Goal: Transaction & Acquisition: Book appointment/travel/reservation

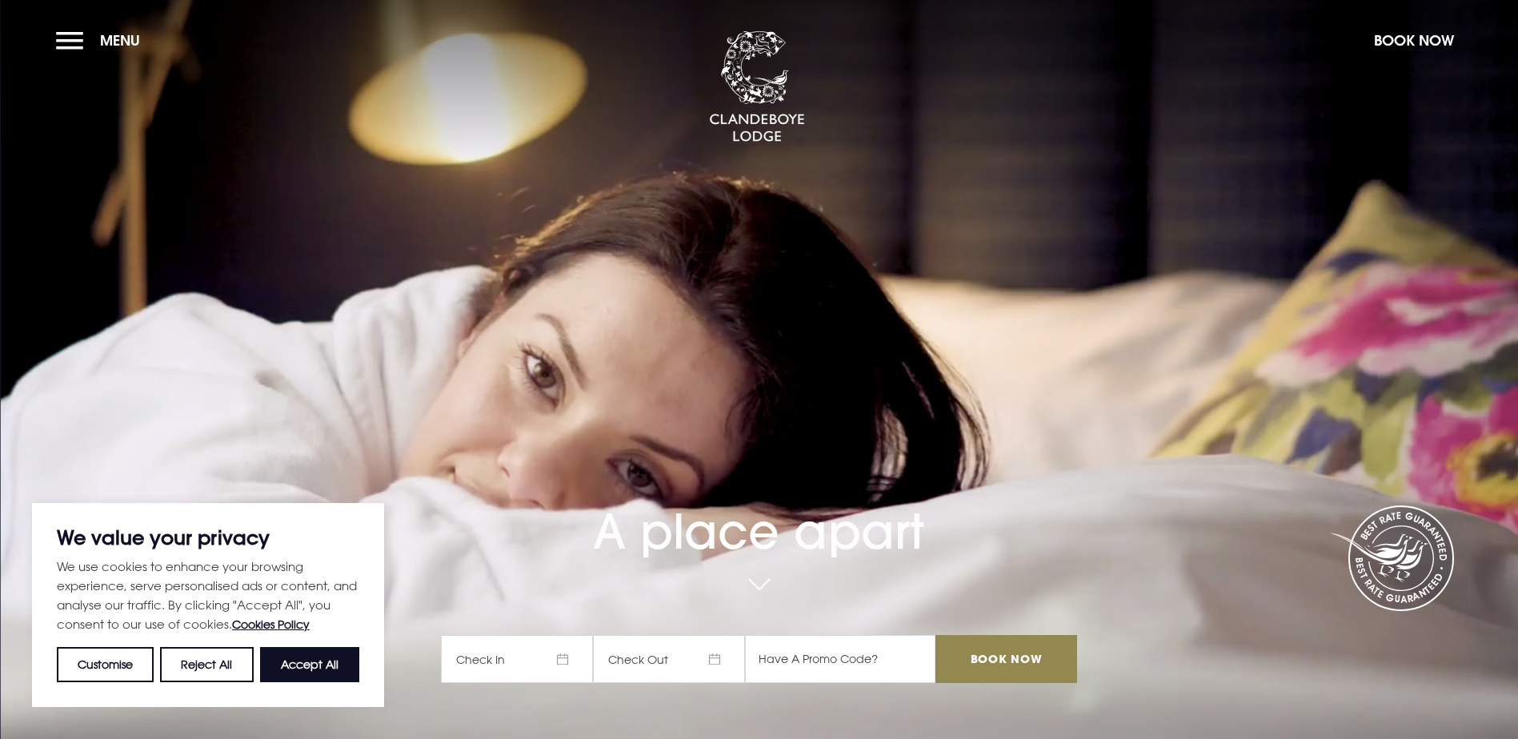
click at [548, 635] on span "Check In" at bounding box center [517, 659] width 152 height 48
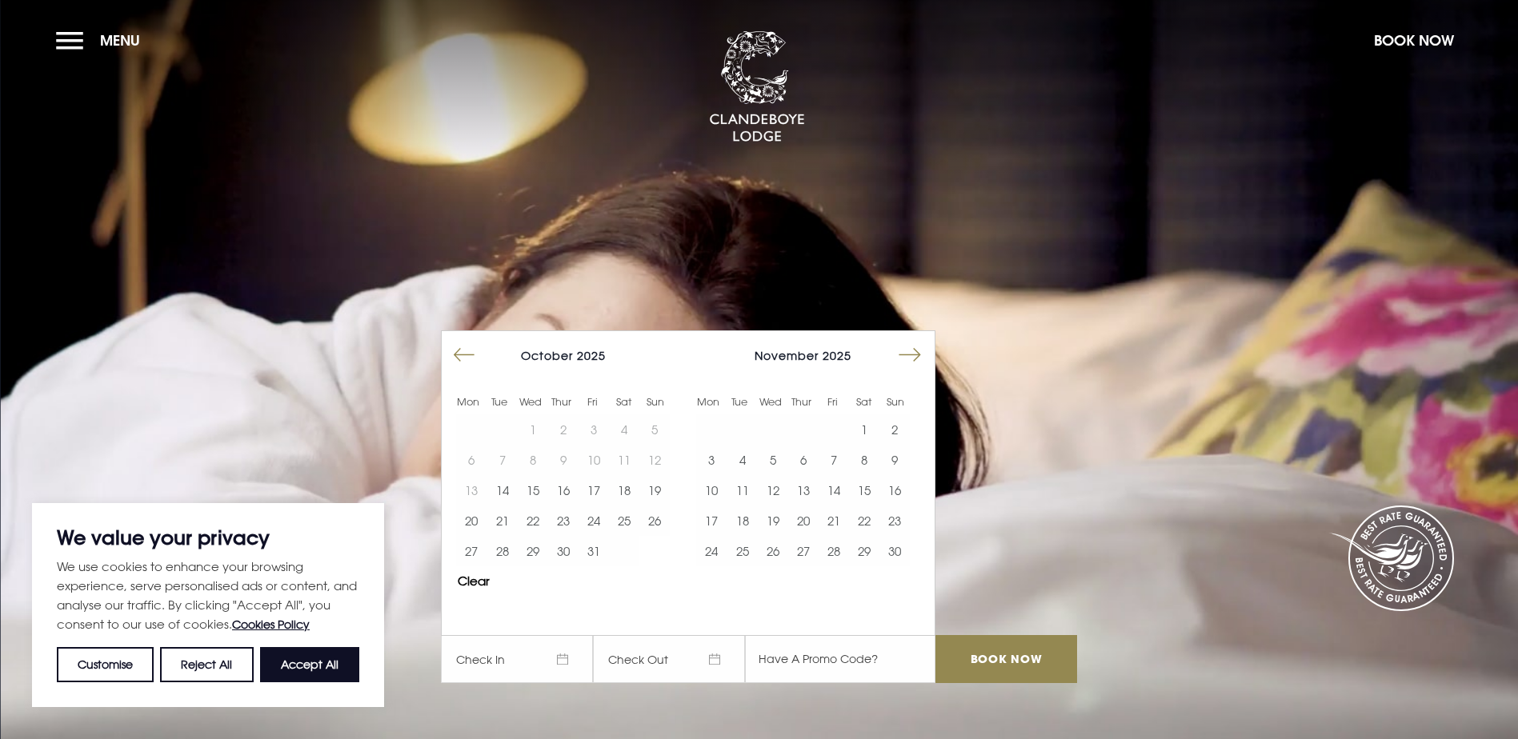
drag, startPoint x: 927, startPoint y: 257, endPoint x: 918, endPoint y: 257, distance: 9.6
click at [919, 340] on button "Move forward to switch to the next month." at bounding box center [910, 355] width 30 height 30
click at [918, 340] on button "Move forward to switch to the next month." at bounding box center [910, 355] width 30 height 30
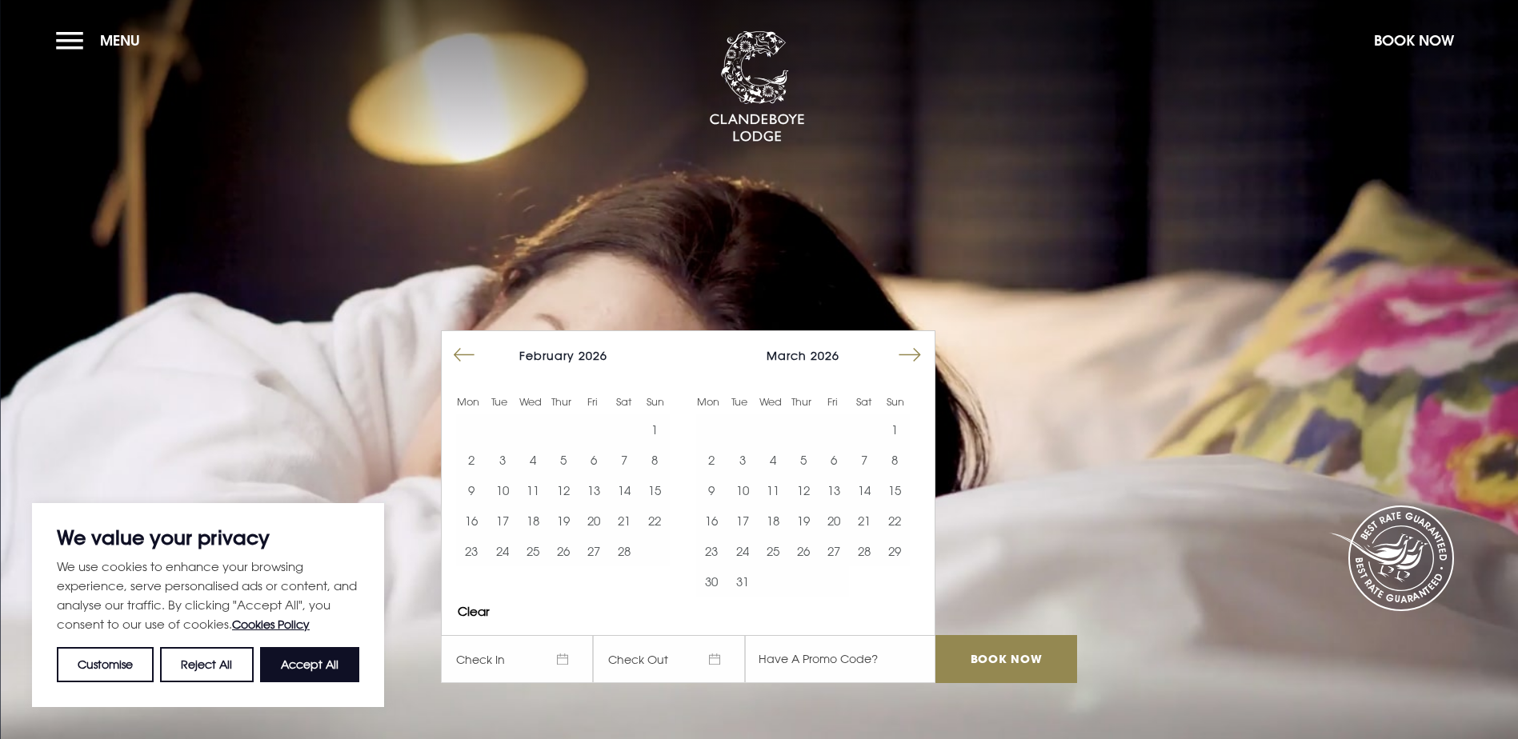
click at [915, 340] on button "Move forward to switch to the next month." at bounding box center [910, 355] width 30 height 30
click at [891, 445] on button "12" at bounding box center [894, 460] width 30 height 30
click at [739, 475] on button "14" at bounding box center [742, 490] width 30 height 30
click at [716, 475] on button "13" at bounding box center [711, 490] width 30 height 30
click at [901, 445] on button "12" at bounding box center [894, 460] width 30 height 30
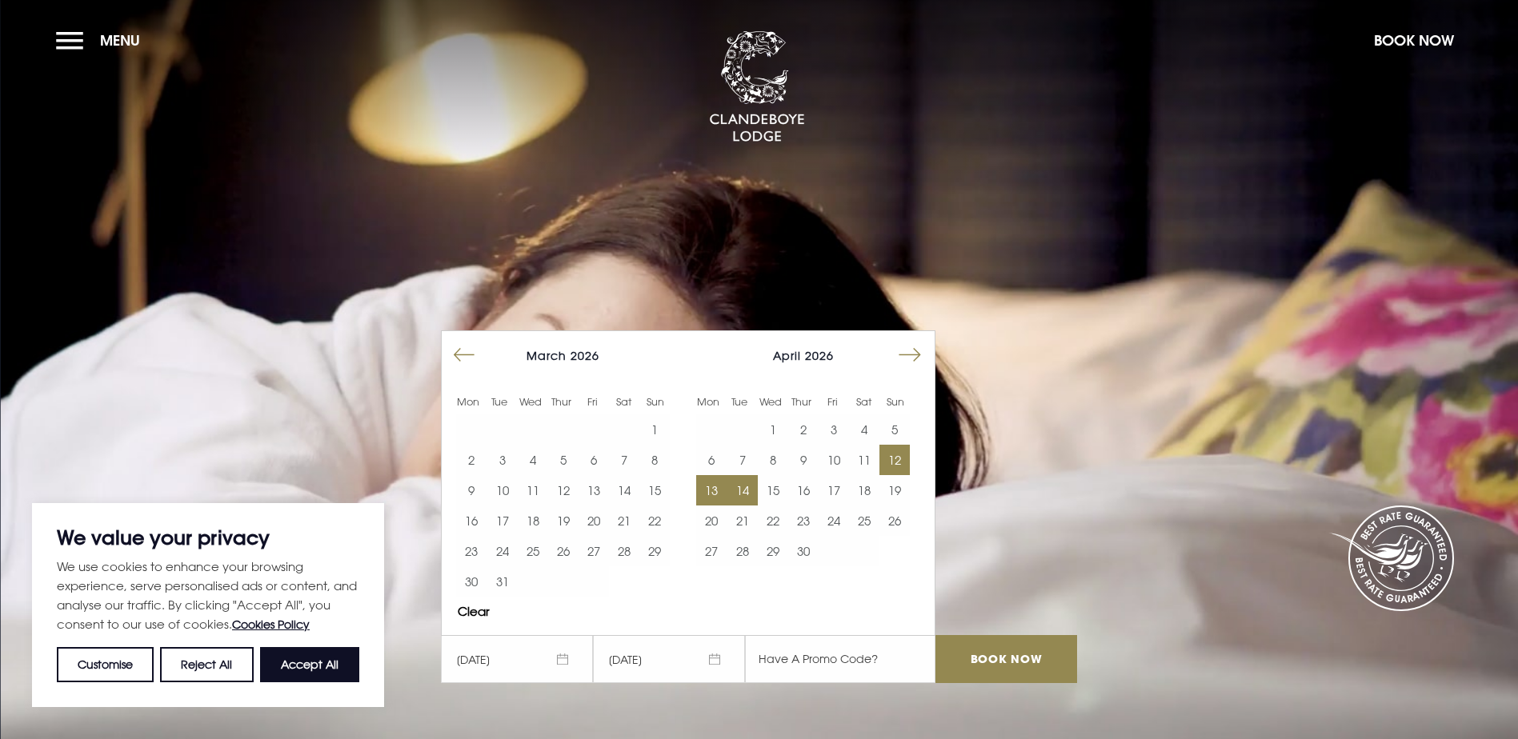
click at [717, 475] on button "13" at bounding box center [711, 490] width 30 height 30
click at [1000, 635] on input "Book Now" at bounding box center [1005, 659] width 141 height 48
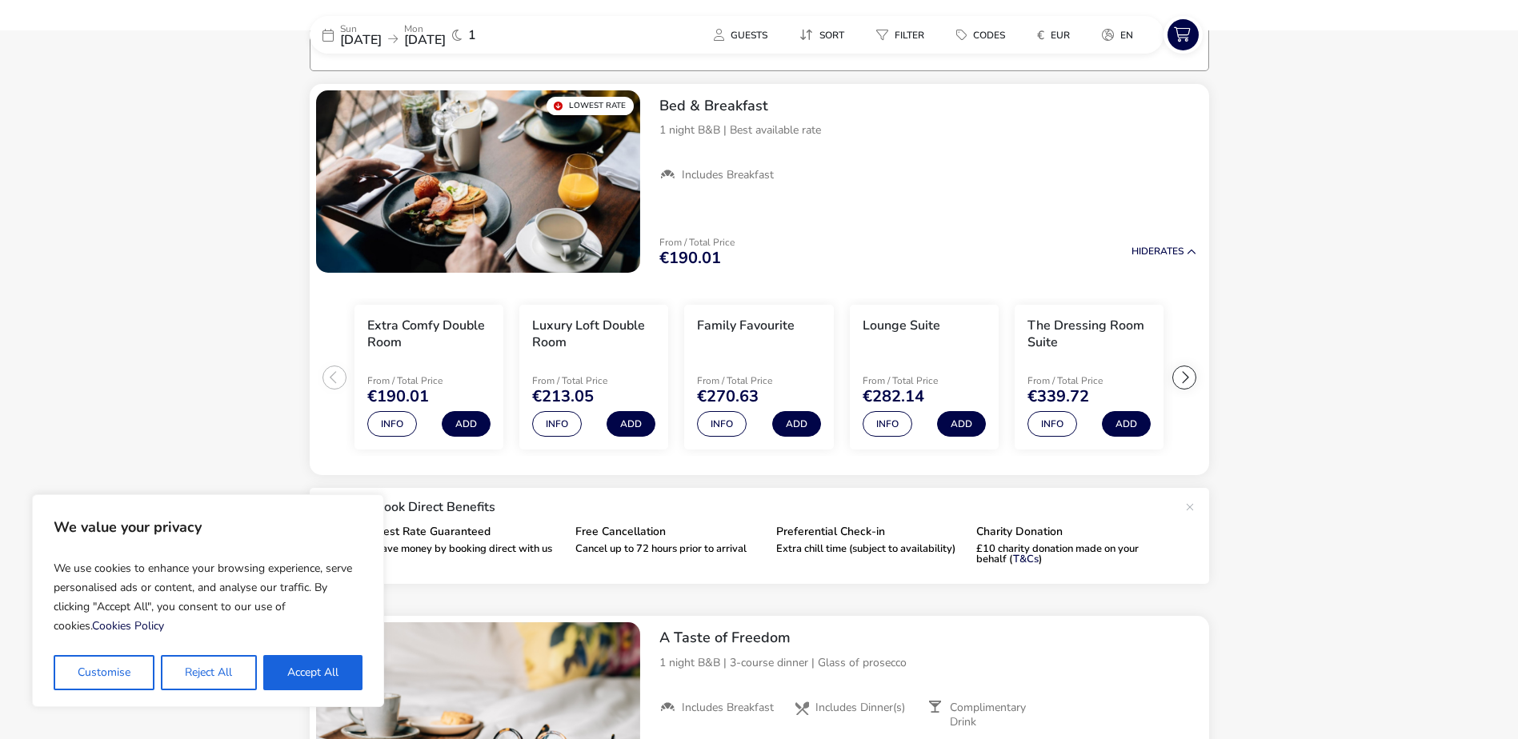
scroll to position [129, 0]
click at [321, 678] on button "Accept All" at bounding box center [312, 672] width 99 height 35
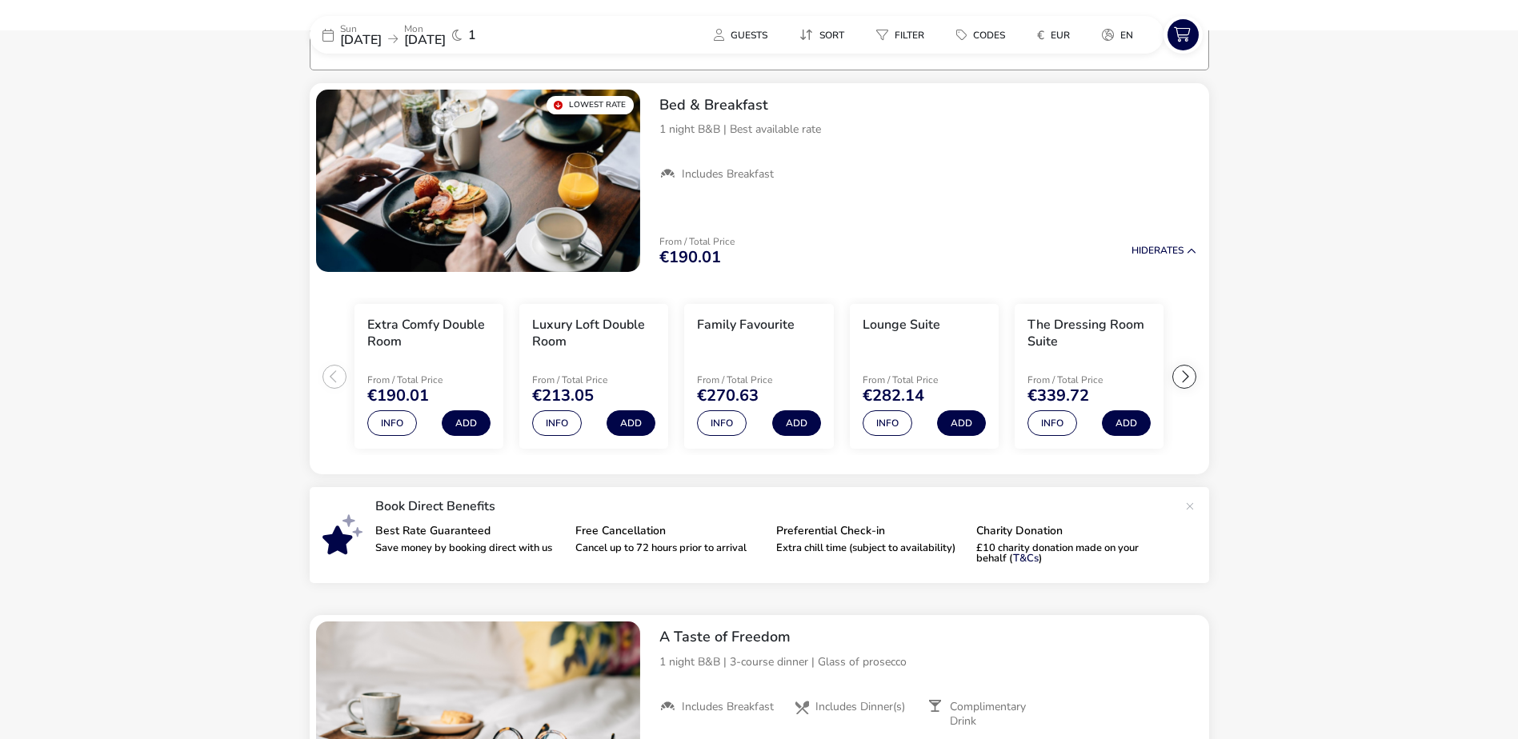
checkbox input "true"
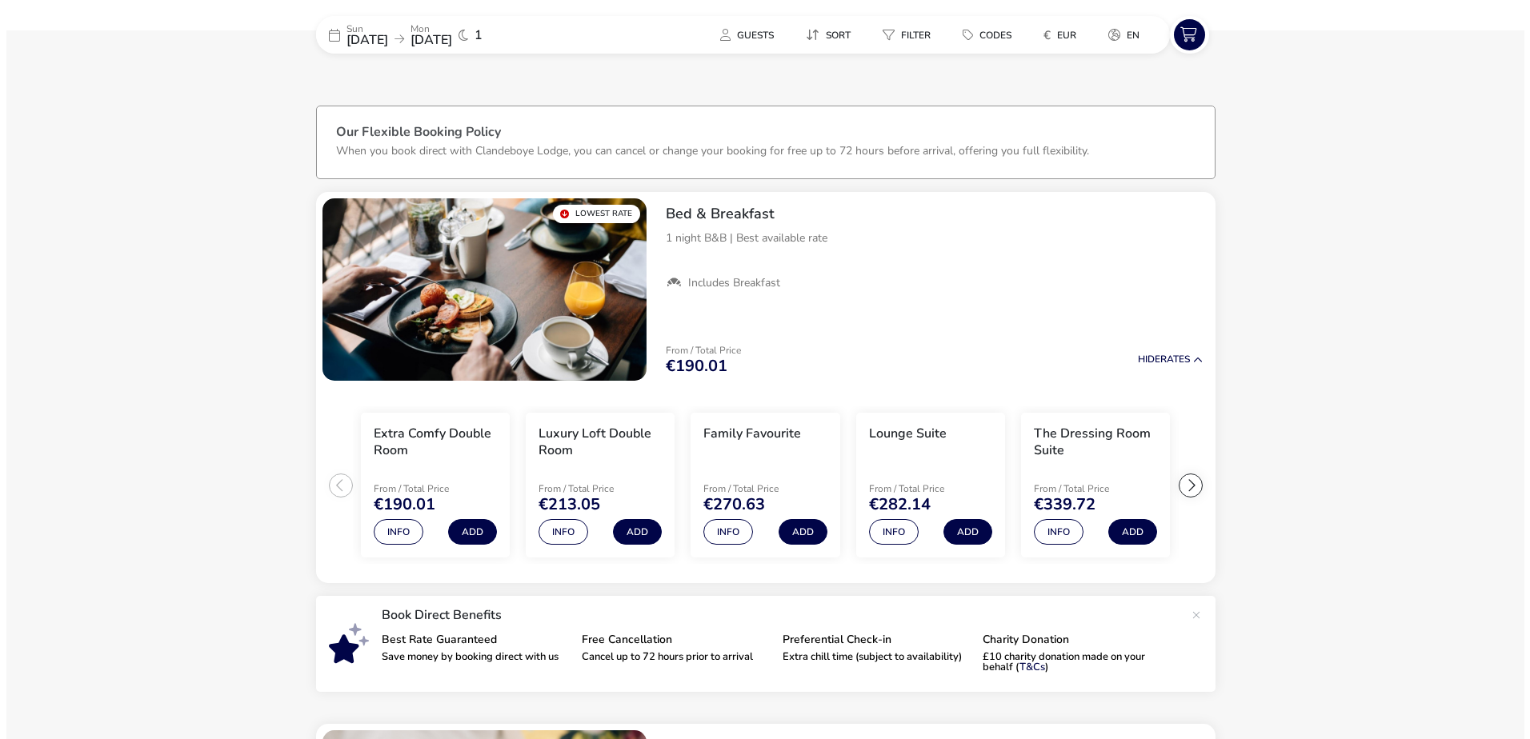
scroll to position [0, 0]
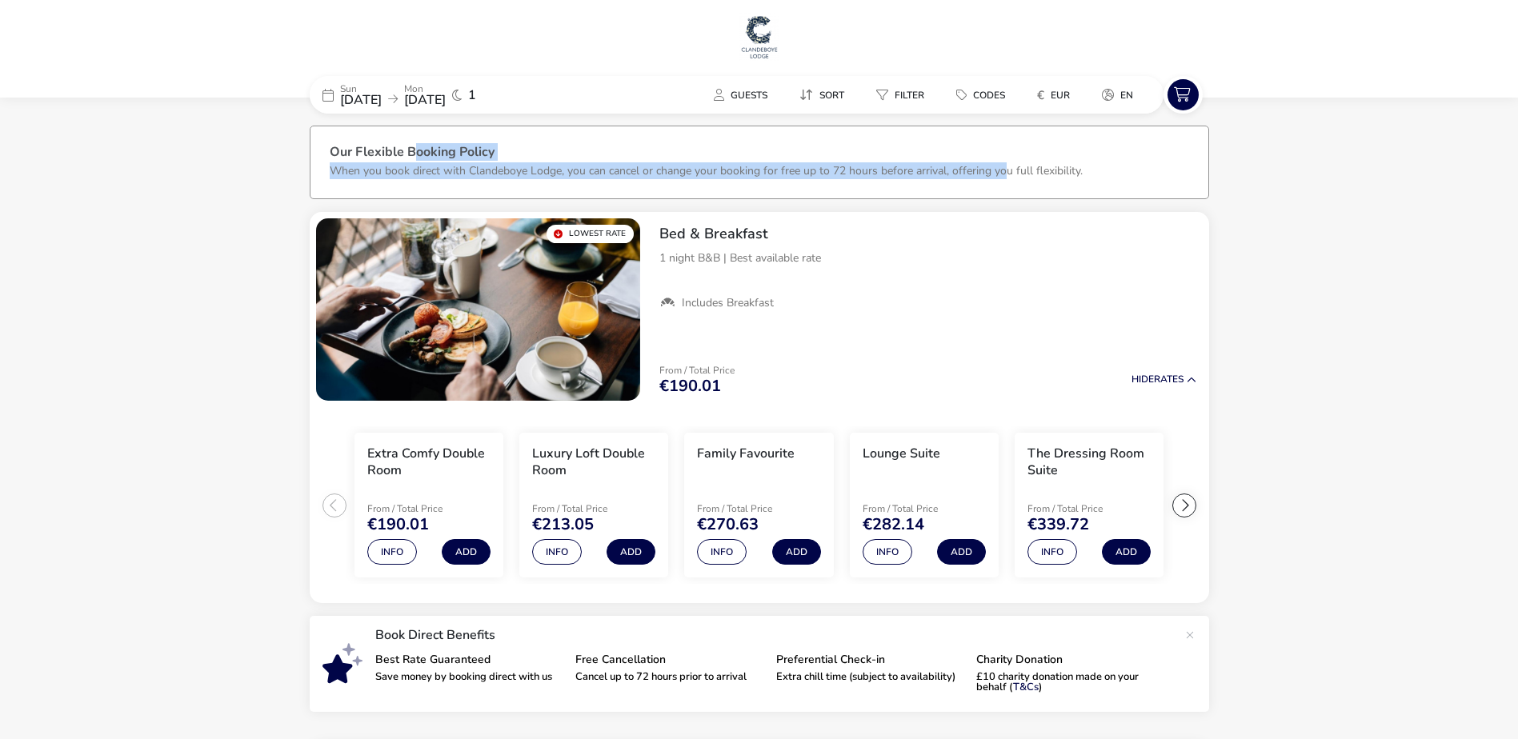
drag, startPoint x: 412, startPoint y: 150, endPoint x: 1007, endPoint y: 164, distance: 595.5
click at [1007, 164] on div "Our Flexible Booking Policy When you book direct with Clandeboye Lodge, you can…" at bounding box center [759, 172] width 859 height 53
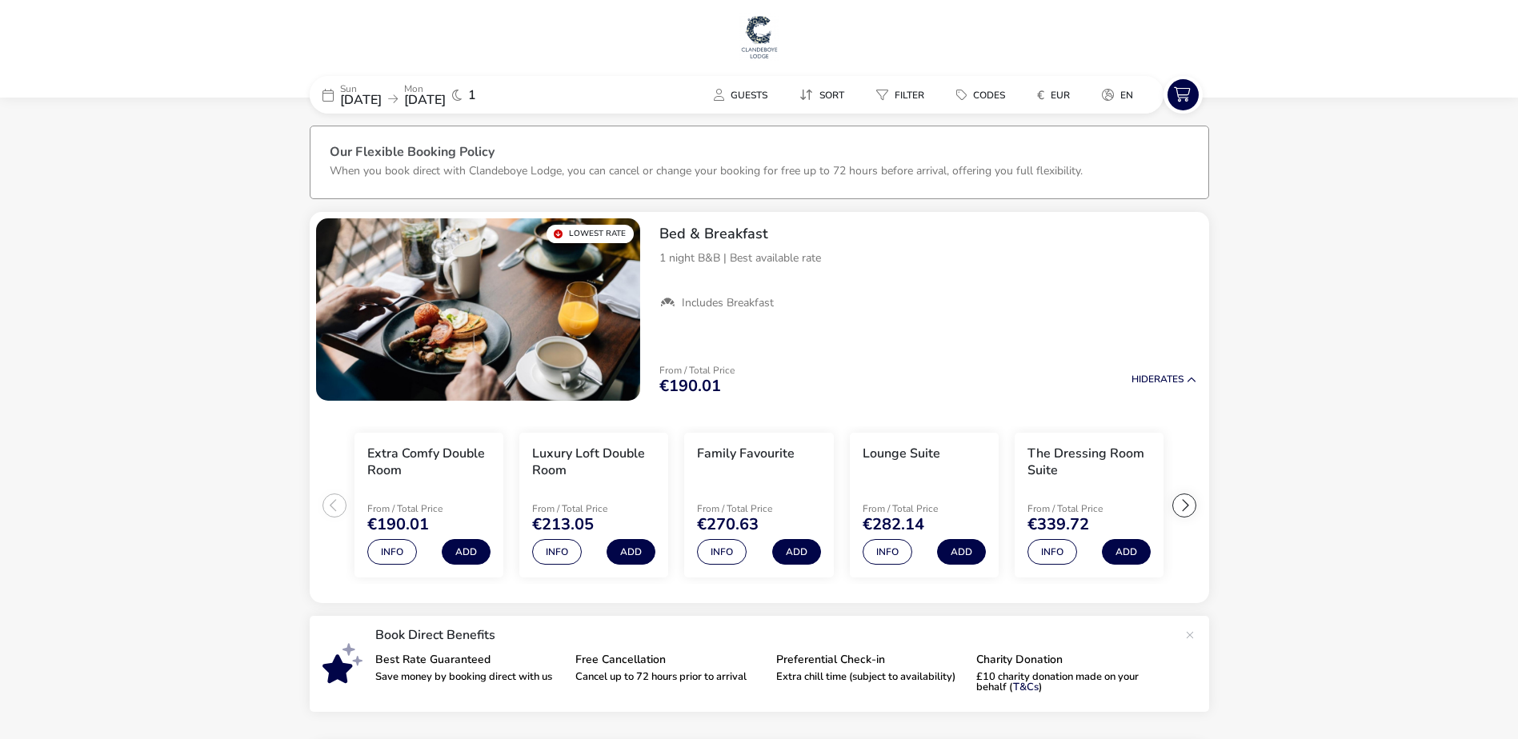
click at [1011, 163] on p "When you book direct with Clandeboye Lodge, you can cancel or change your booki…" at bounding box center [706, 170] width 753 height 15
click at [391, 551] on button "Info" at bounding box center [392, 552] width 50 height 26
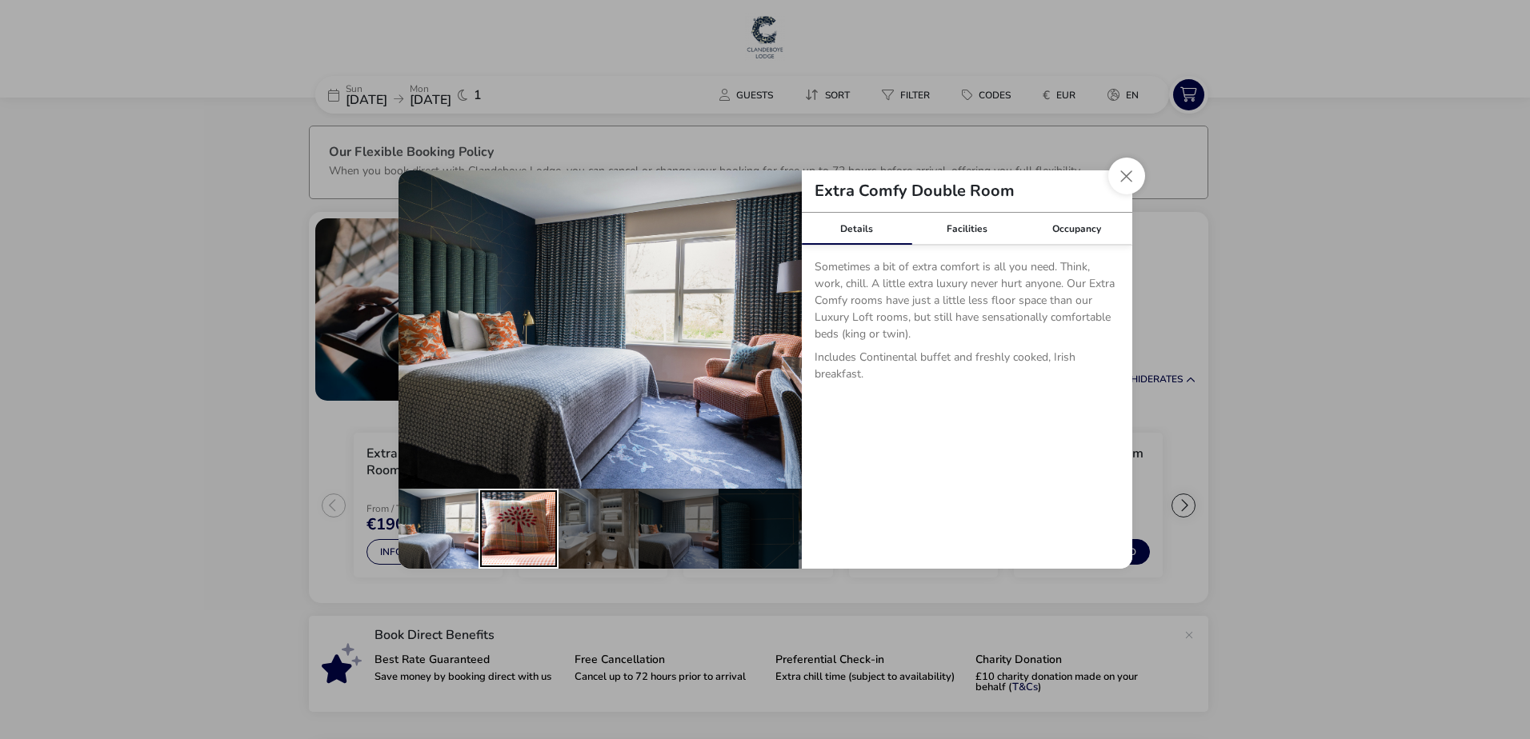
click at [510, 521] on div "details" at bounding box center [519, 529] width 80 height 80
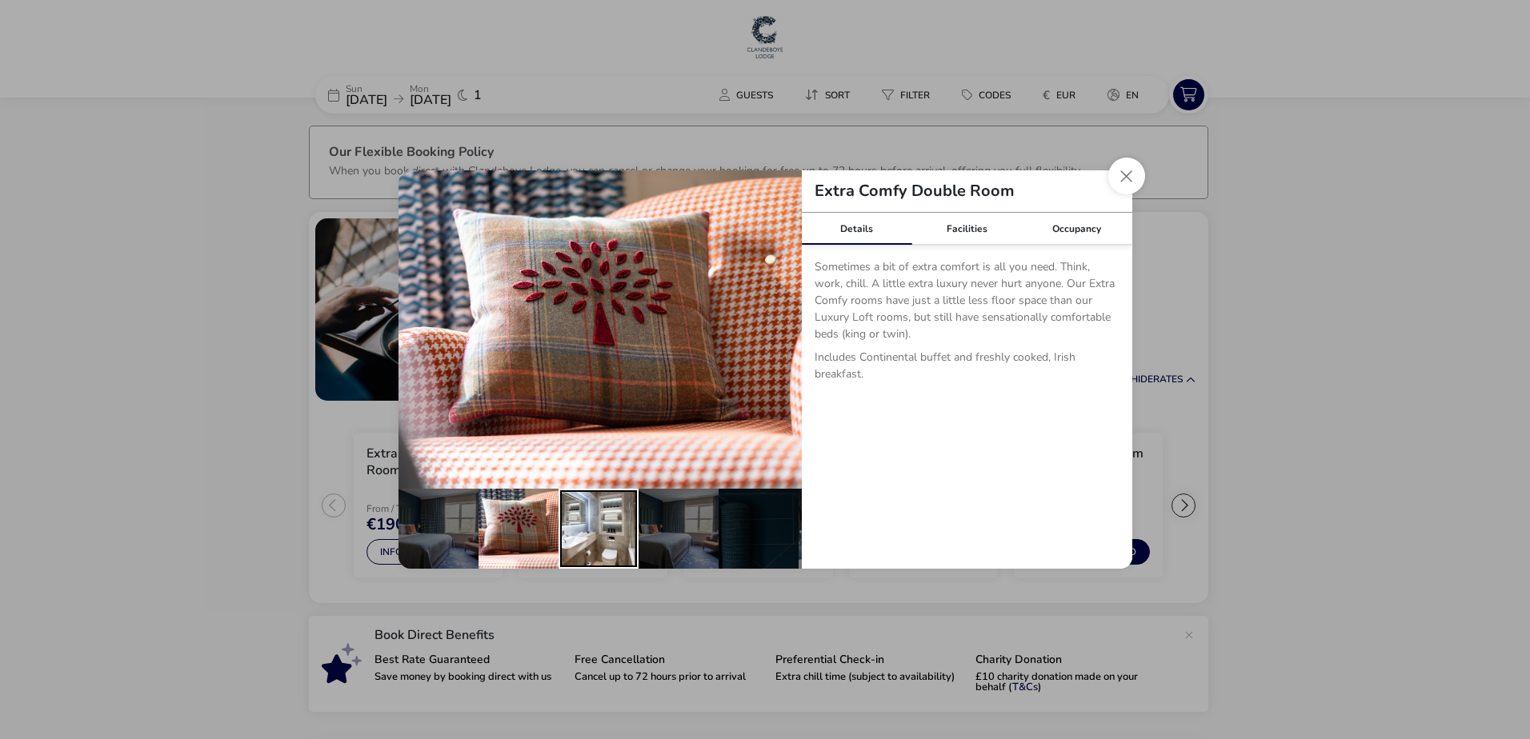
click at [599, 521] on div "details" at bounding box center [599, 529] width 80 height 80
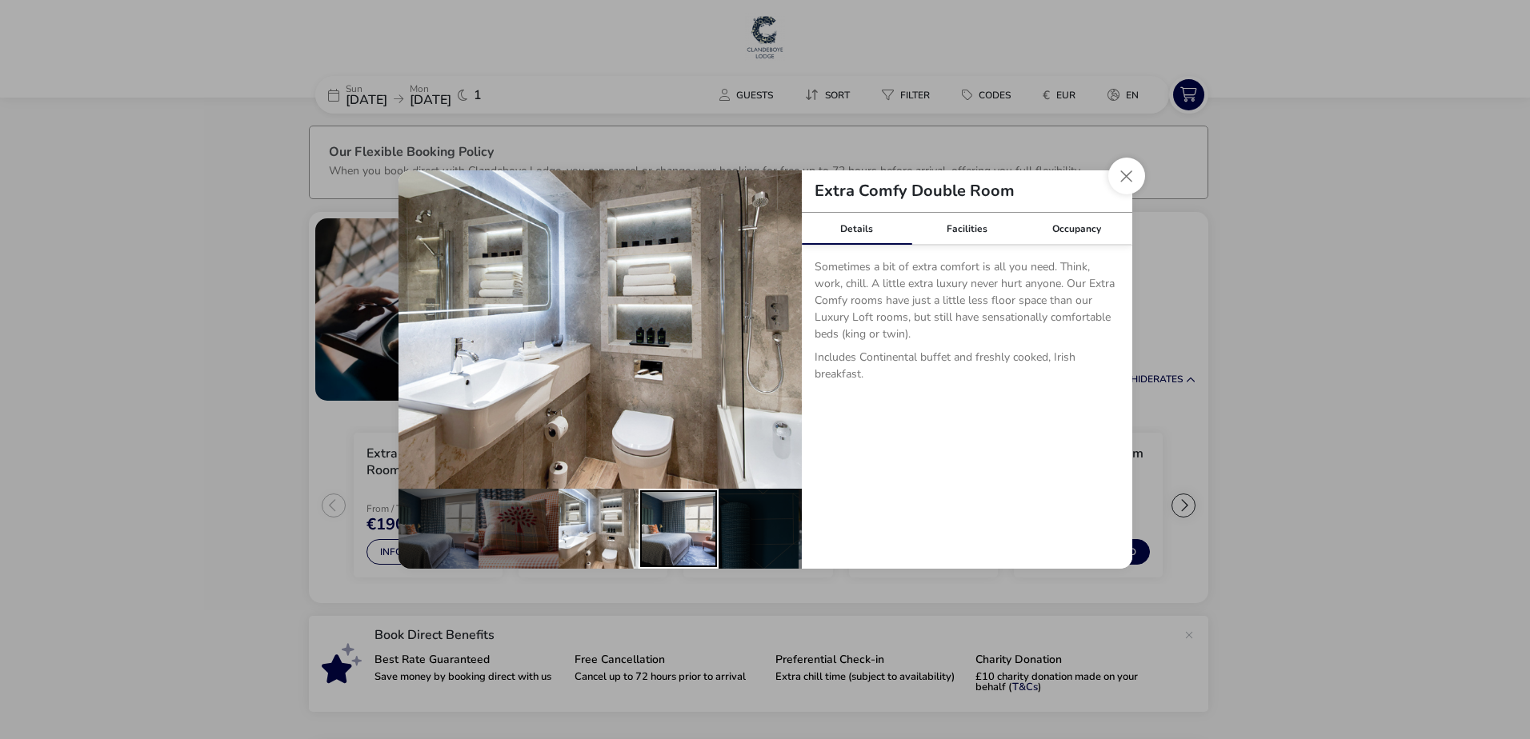
click at [657, 519] on div "details" at bounding box center [679, 529] width 80 height 80
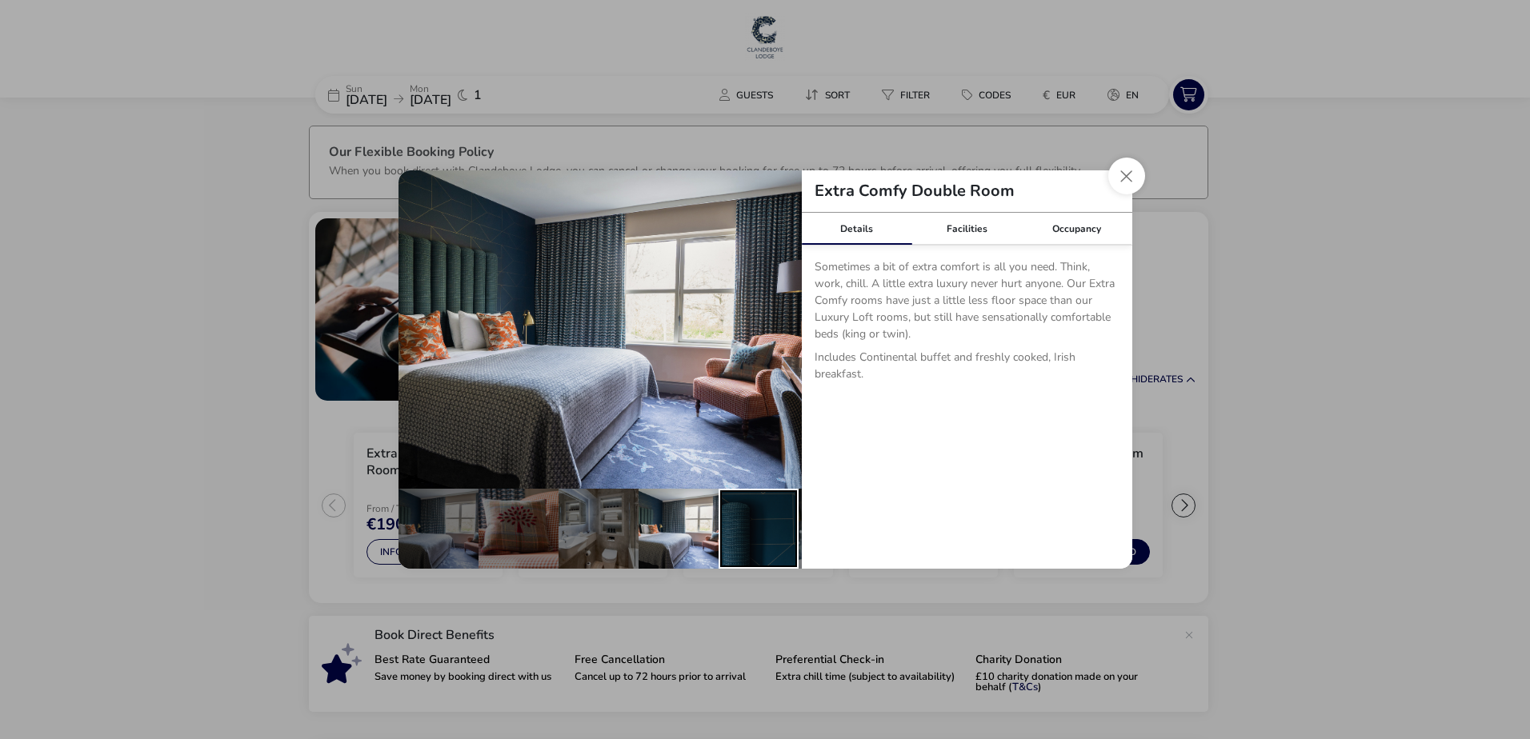
click at [747, 518] on div "details" at bounding box center [759, 529] width 80 height 80
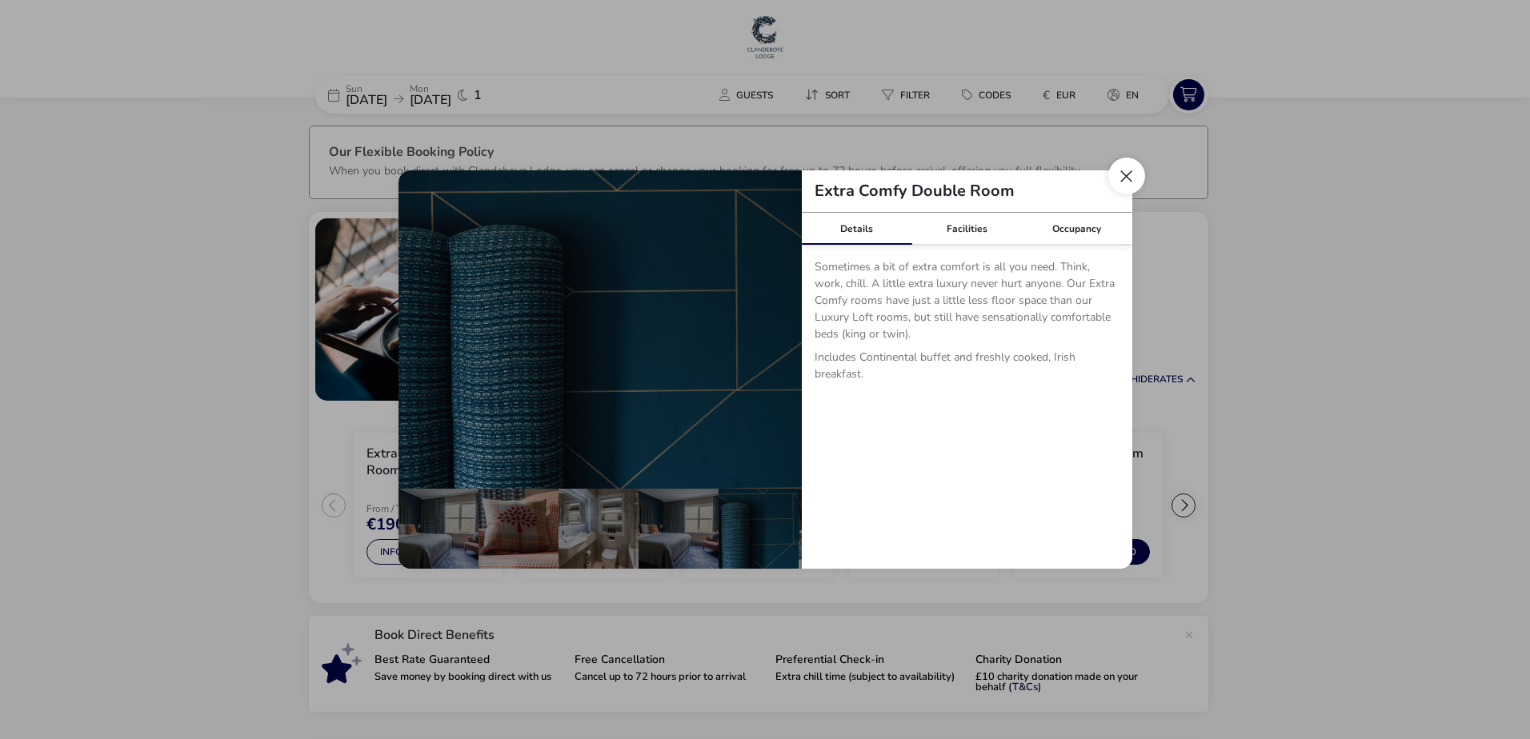
click at [1127, 170] on button "Close dialog" at bounding box center [1126, 176] width 37 height 37
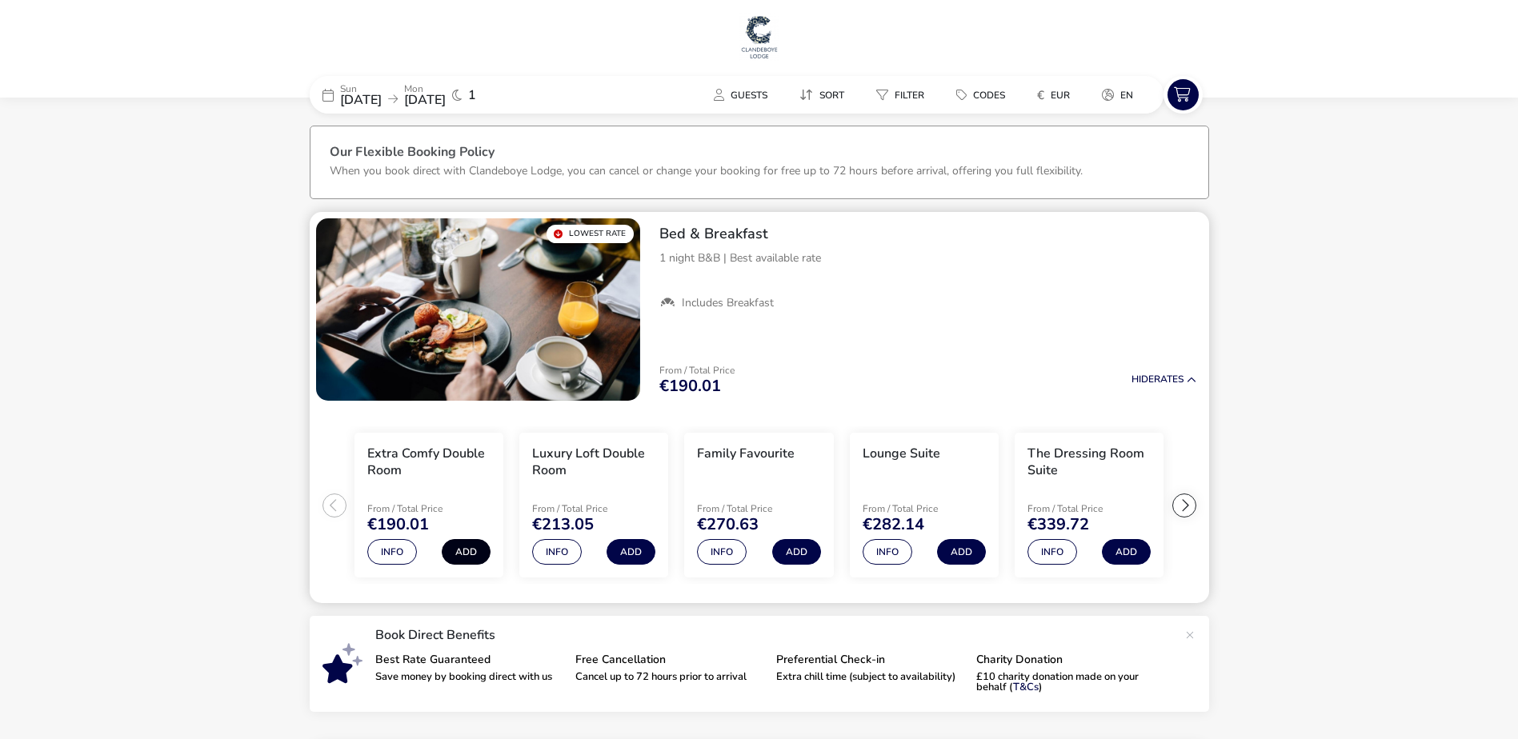
click at [477, 559] on button "Add" at bounding box center [466, 552] width 49 height 26
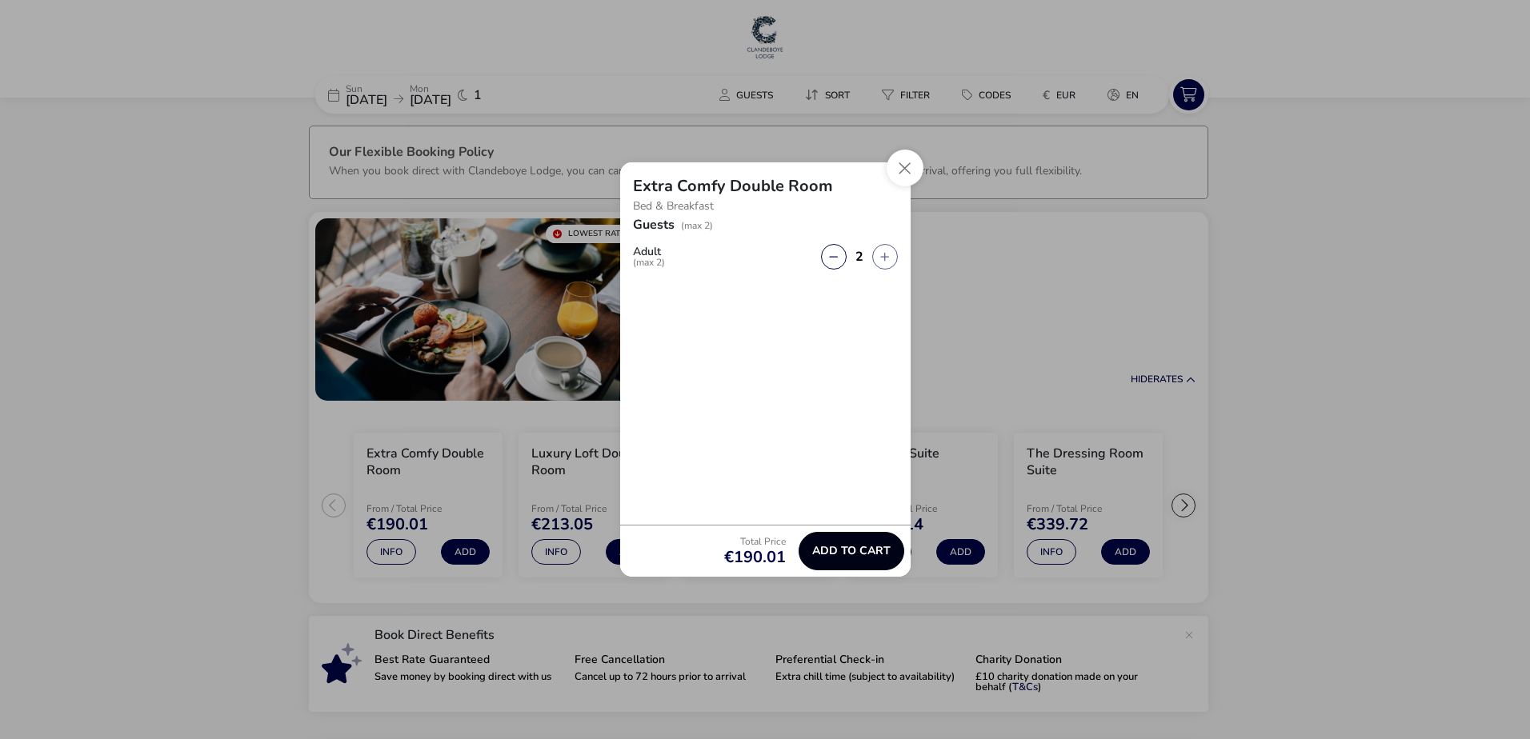
click at [832, 552] on span "Add to cart" at bounding box center [851, 551] width 78 height 12
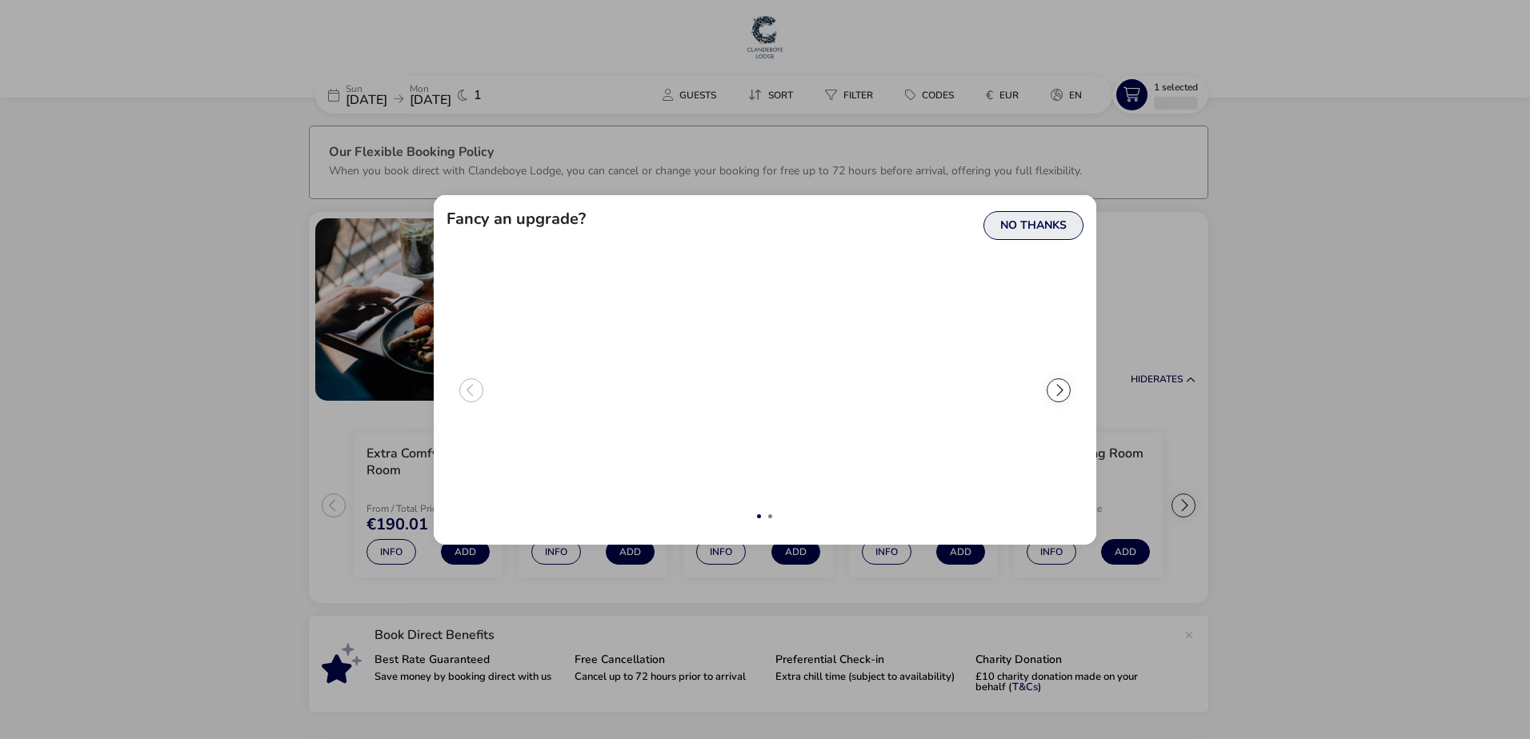
click at [1034, 218] on button "No Thanks" at bounding box center [1033, 225] width 100 height 29
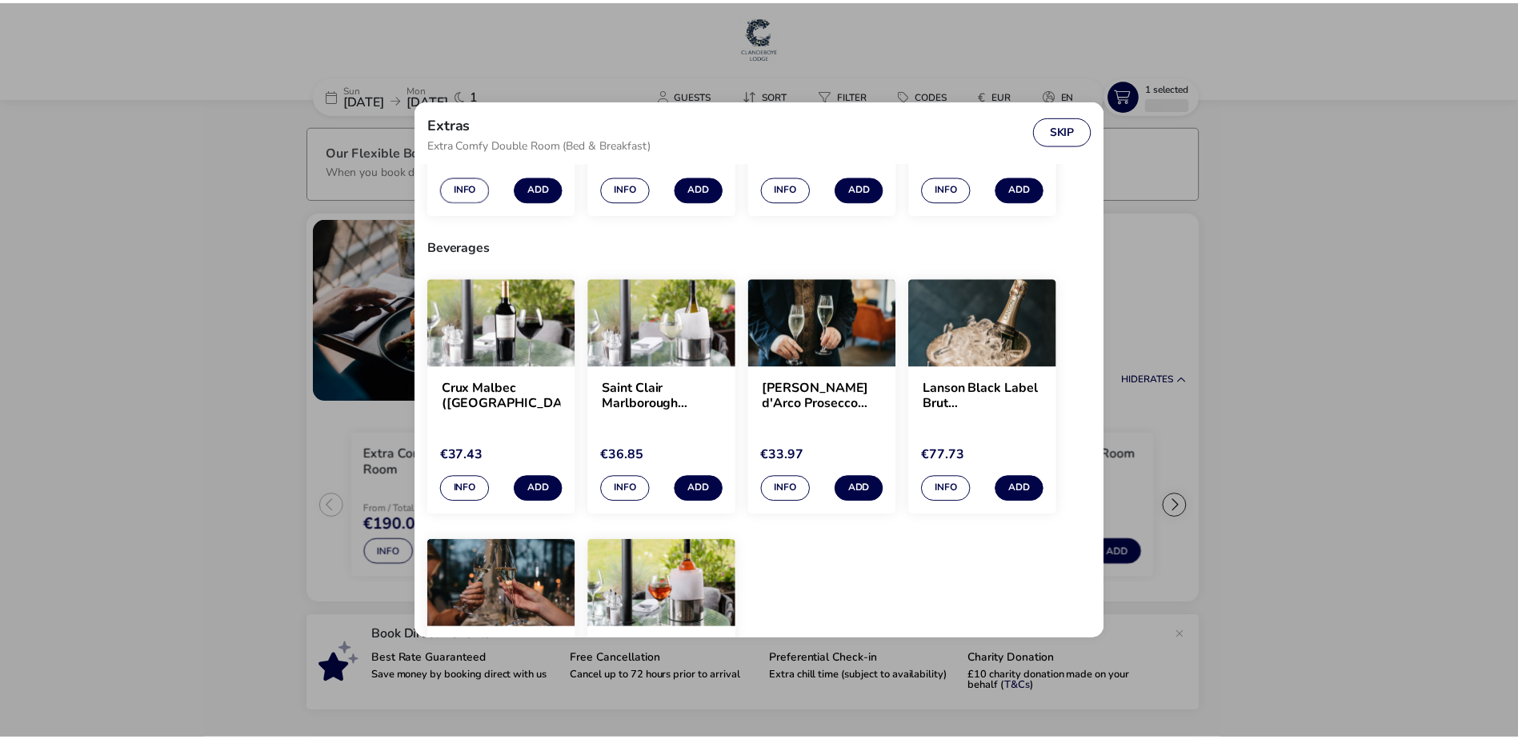
scroll to position [68, 0]
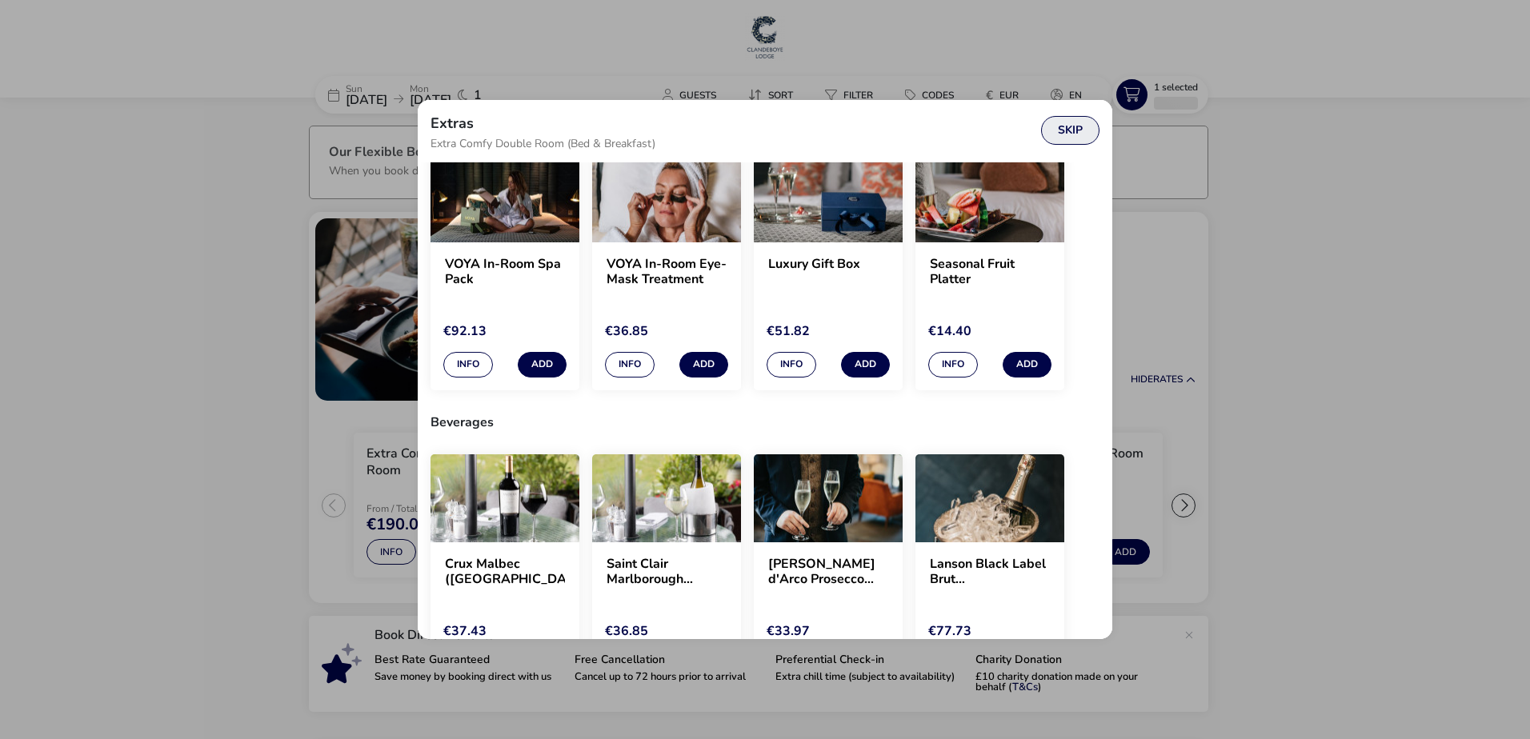
click at [1071, 133] on button "Skip" at bounding box center [1070, 130] width 58 height 29
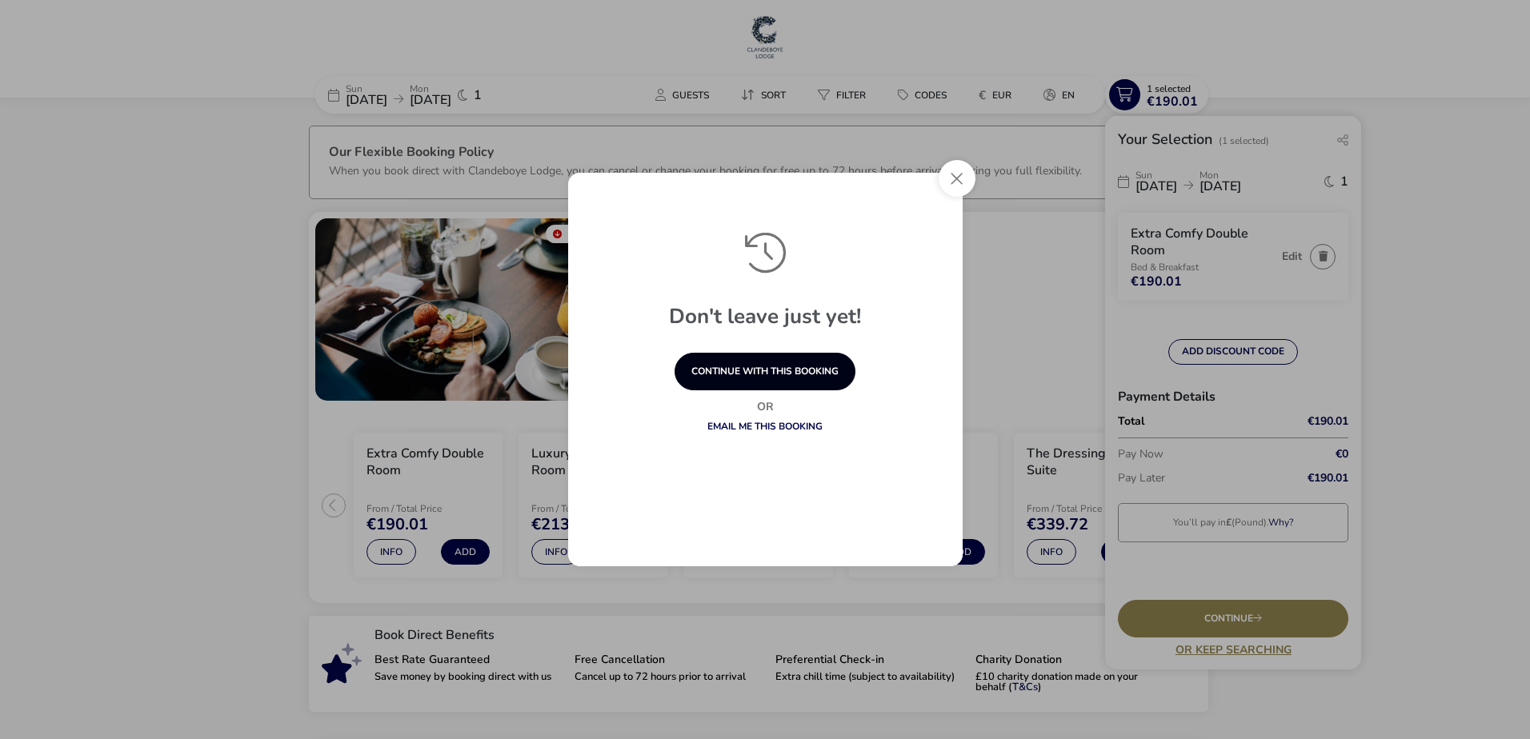
click at [762, 368] on button "continue with this booking" at bounding box center [765, 372] width 181 height 38
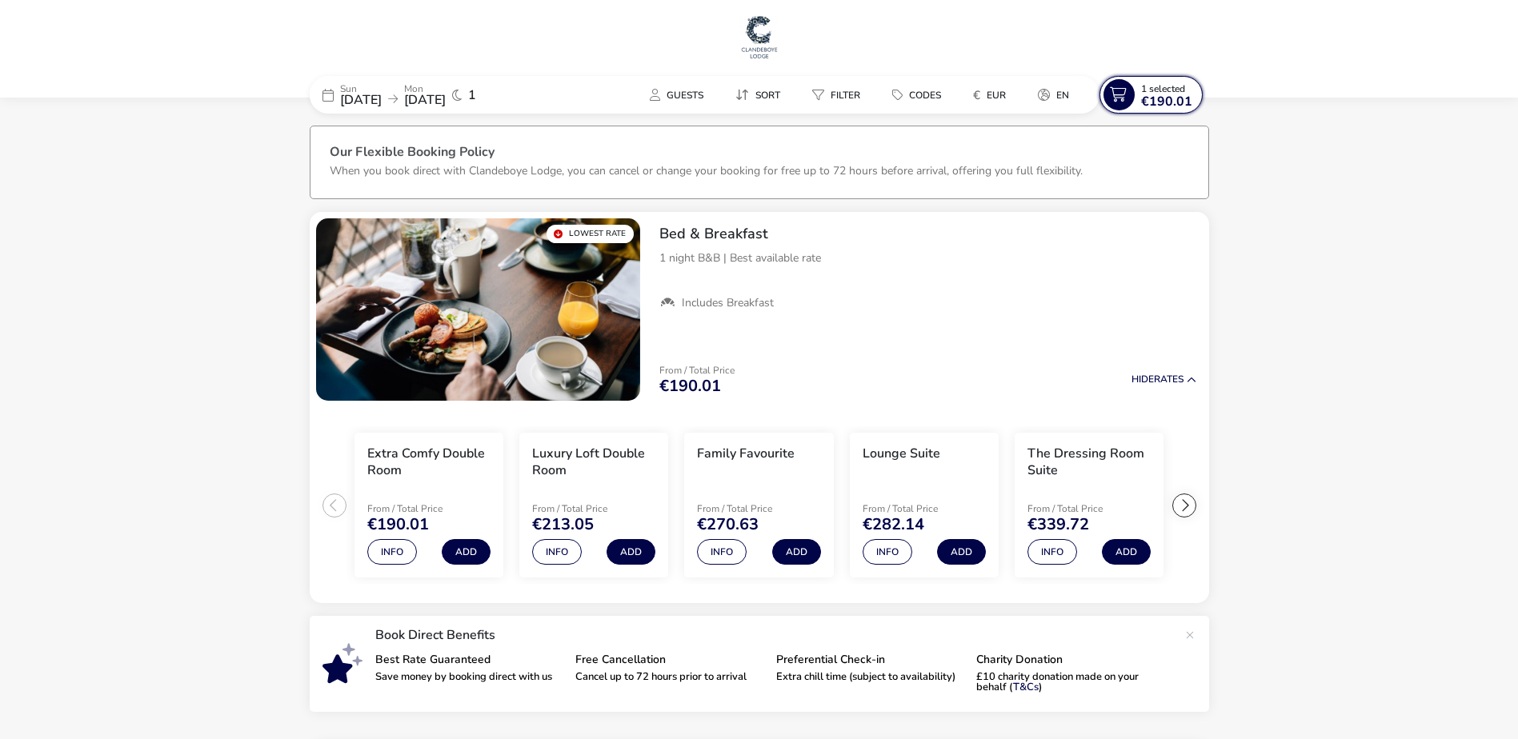
click at [1145, 92] on span "1 Selected" at bounding box center [1163, 88] width 44 height 13
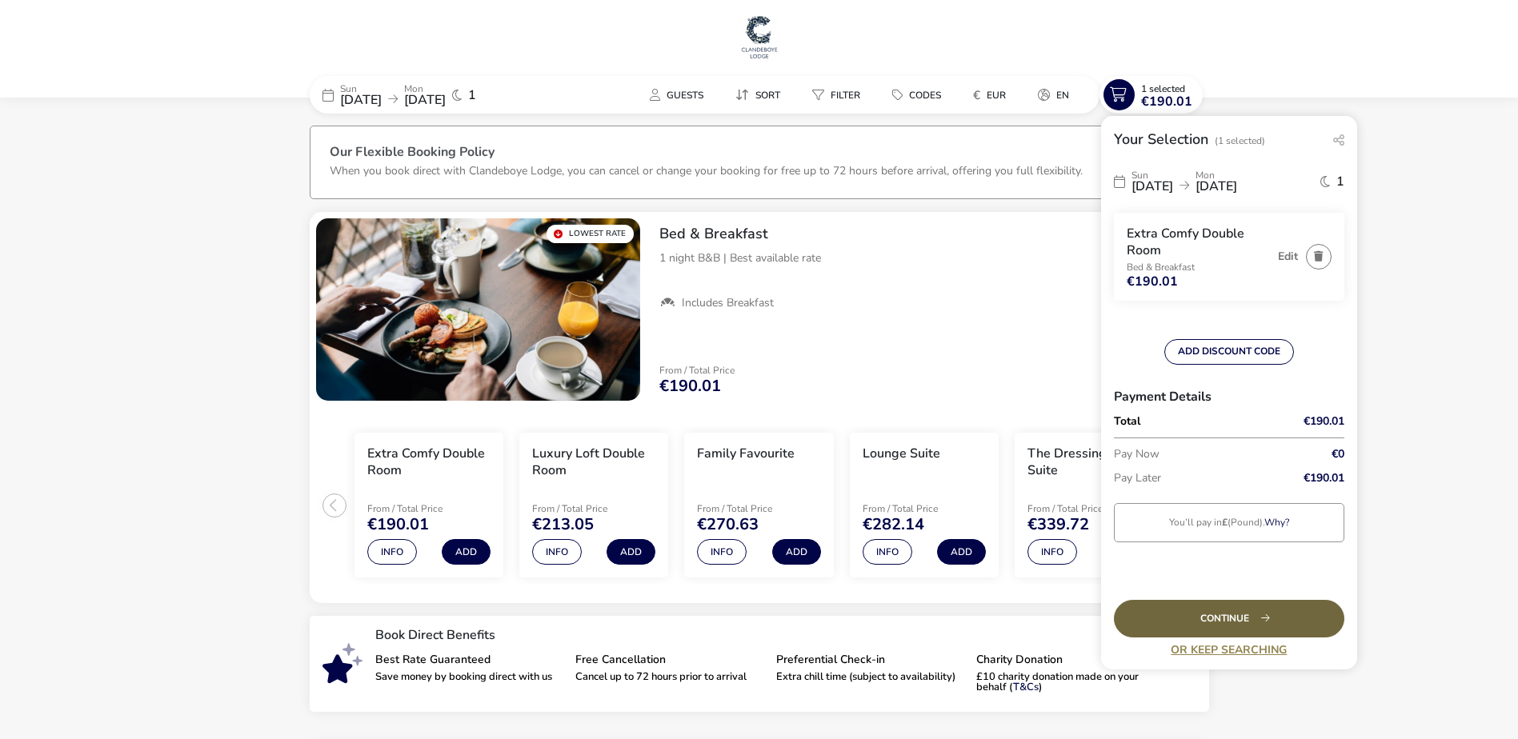
click at [1252, 615] on div "Continue" at bounding box center [1229, 619] width 230 height 38
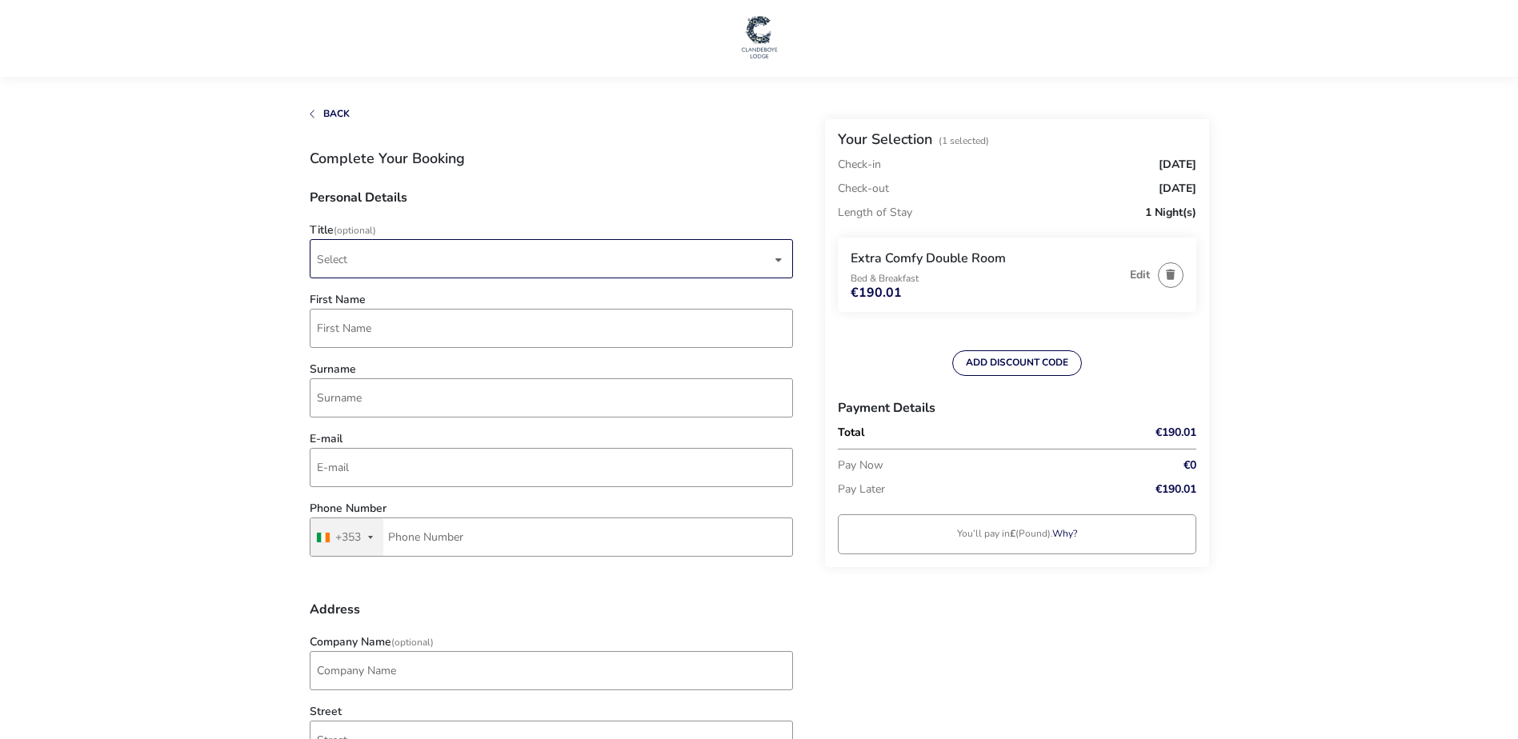
click at [490, 244] on span "Select" at bounding box center [544, 259] width 455 height 38
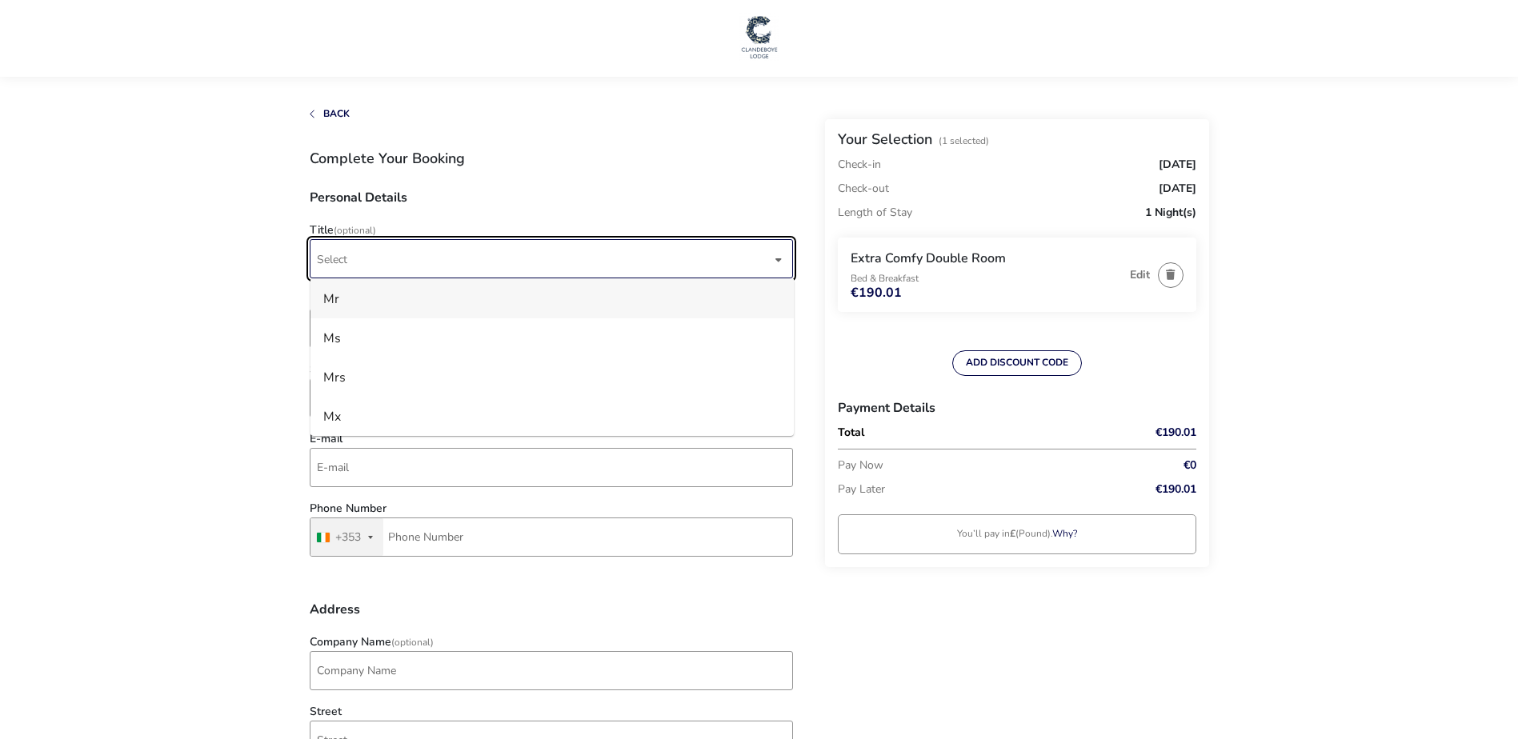
click at [478, 291] on li "Mr" at bounding box center [551, 298] width 483 height 39
click at [467, 301] on div "First Name" at bounding box center [551, 325] width 499 height 62
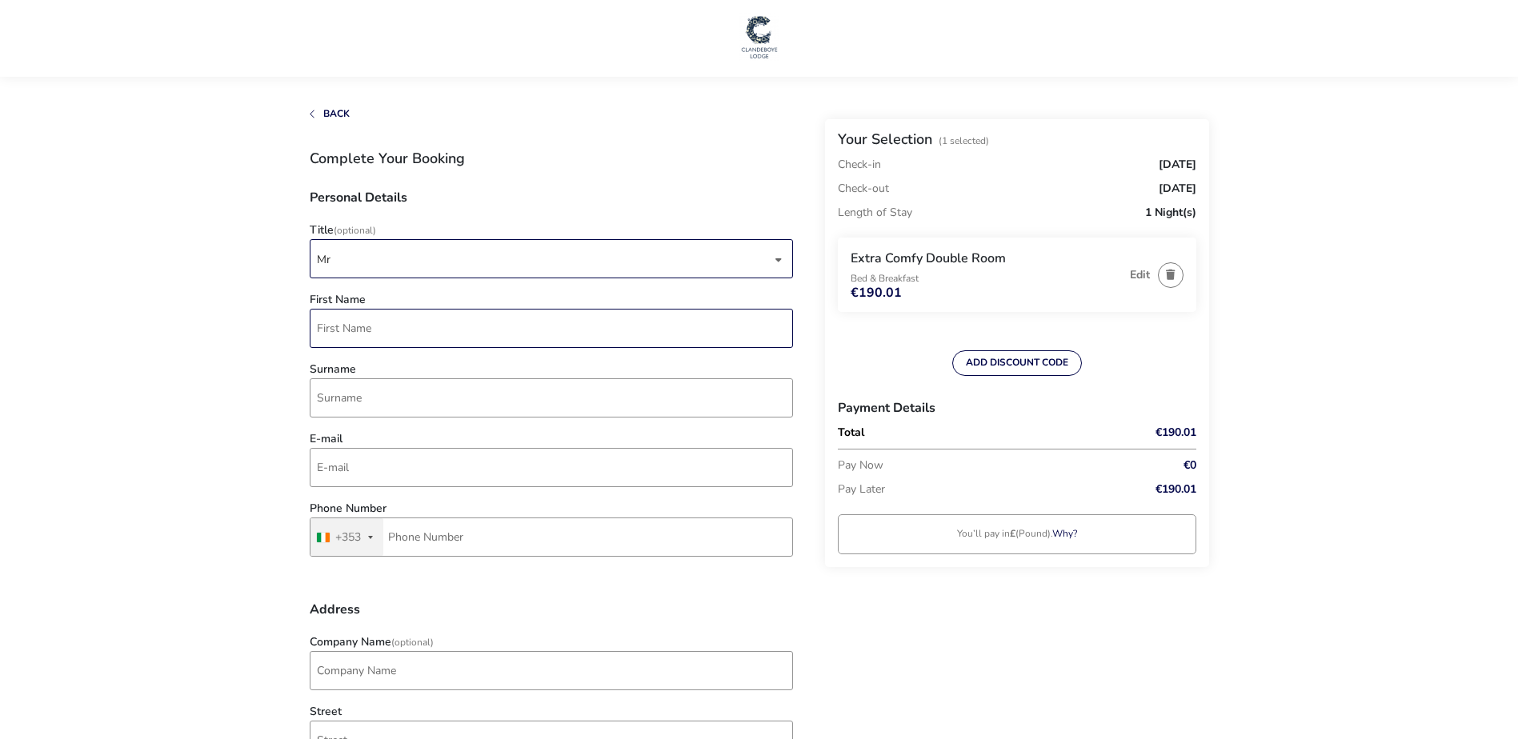
click at [437, 336] on input "First Name" at bounding box center [551, 328] width 483 height 39
type input "Michael"
type input "McKenna"
type input "michaelmckenna1601@gmail.com"
type input "87 037 5152"
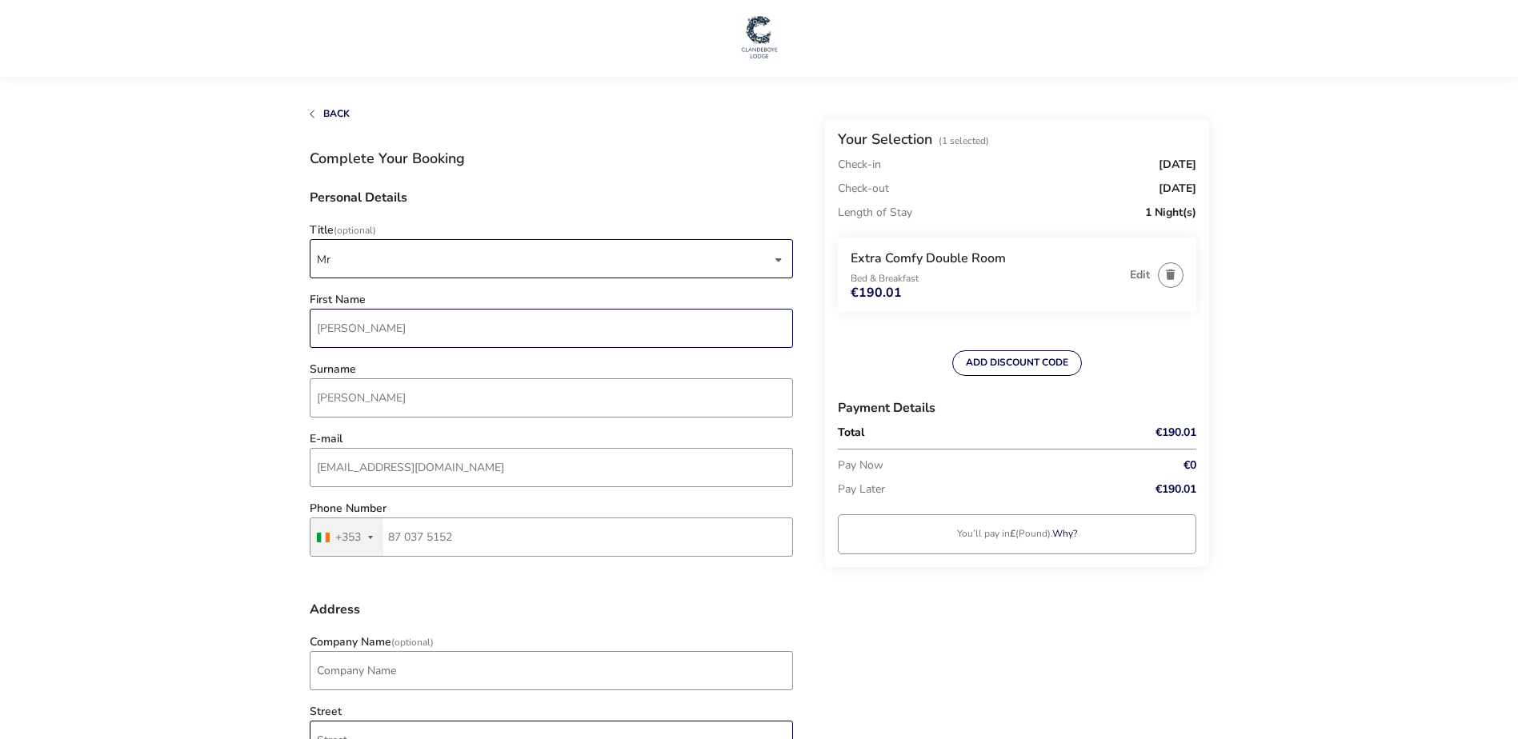
type input "Graiguebaun, Abbeyknockmoy"
type input "Tuam"
drag, startPoint x: 492, startPoint y: 535, endPoint x: 403, endPoint y: 541, distance: 89.9
click at [341, 545] on div "Ireland +353 +353 244 results found Afghanistan +93 Åland Islands +358 Albania …" at bounding box center [551, 537] width 483 height 39
type input "87 036 7915"
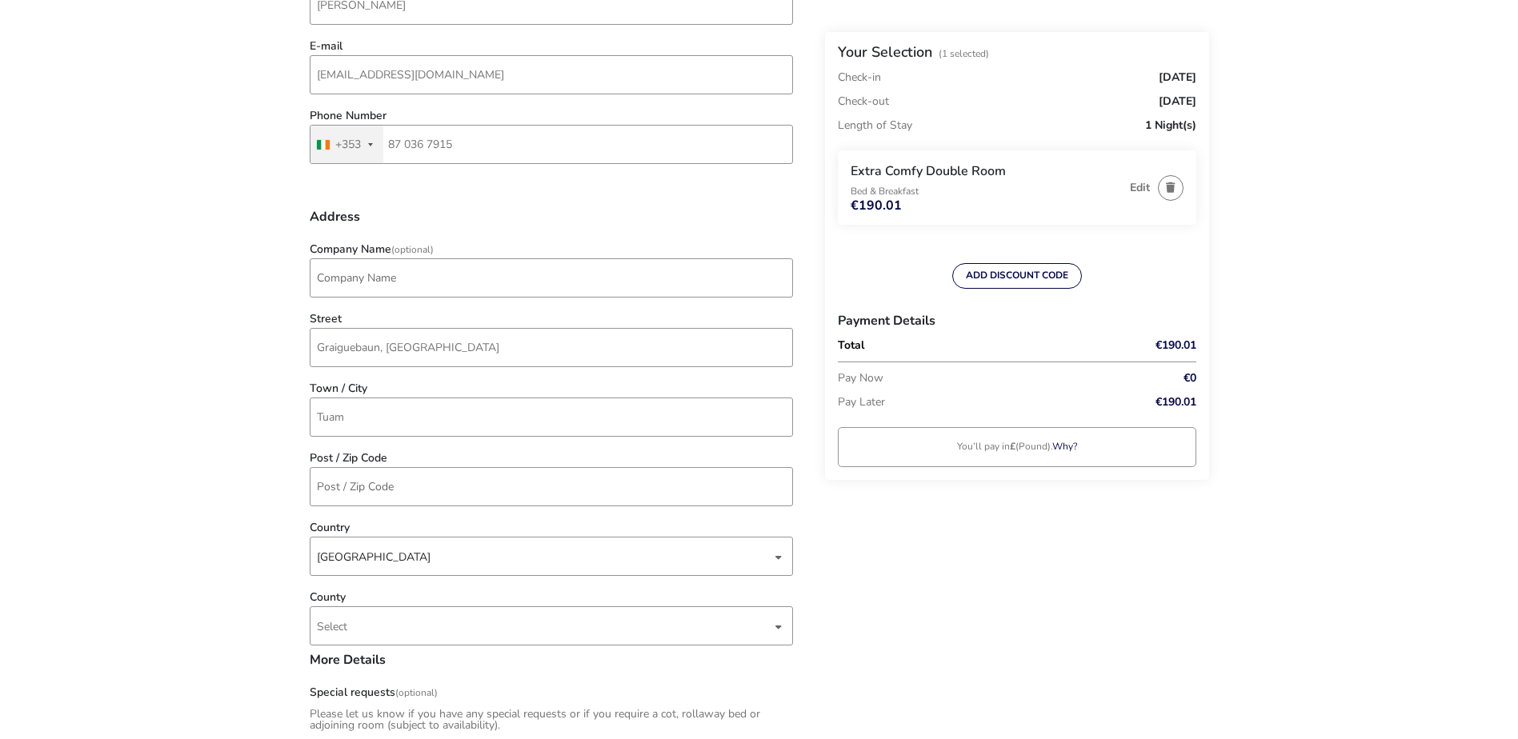
scroll to position [480, 0]
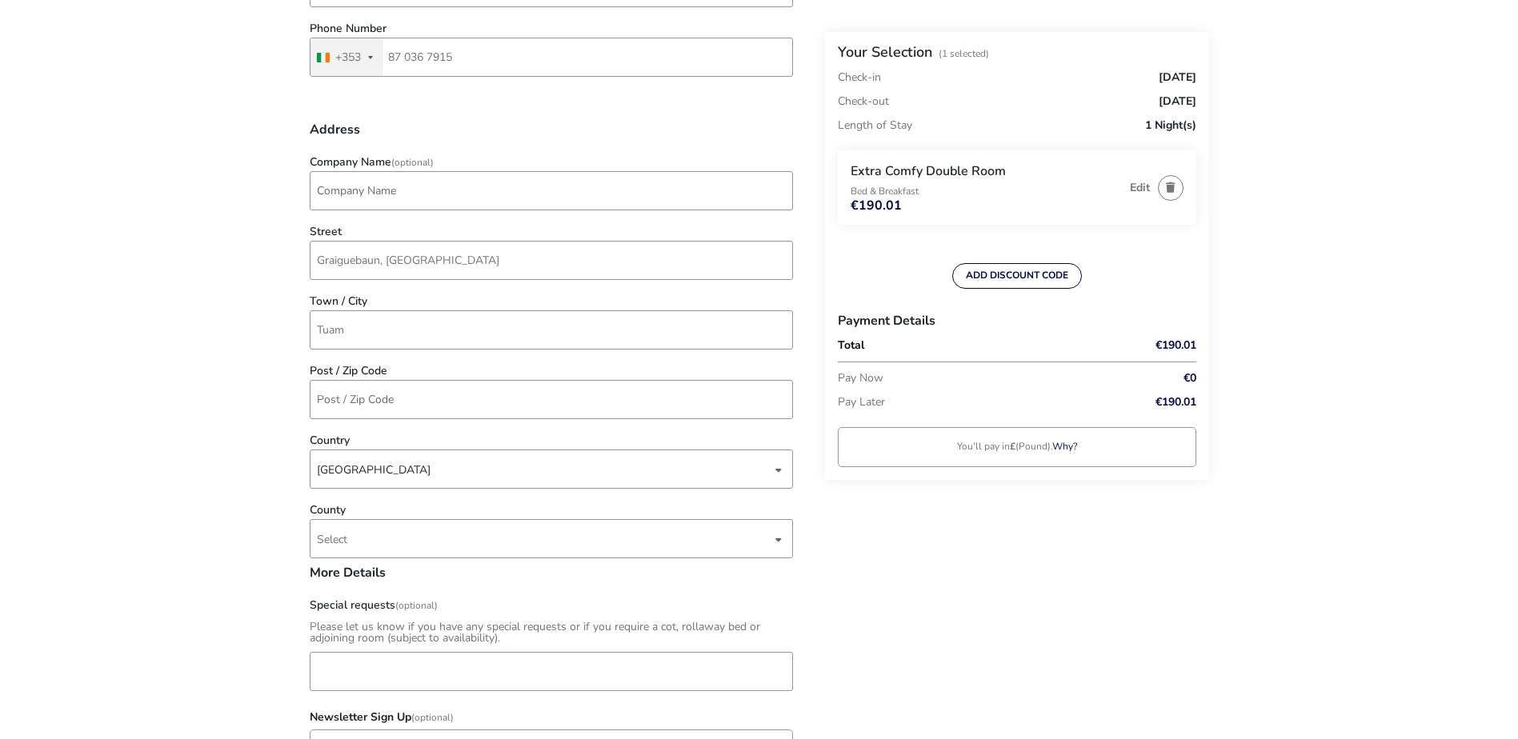
click at [471, 378] on div "Post / Zip Code" at bounding box center [551, 397] width 499 height 62
click at [473, 387] on input "Post / Zip Code" at bounding box center [551, 399] width 483 height 39
type input "H54 FT95"
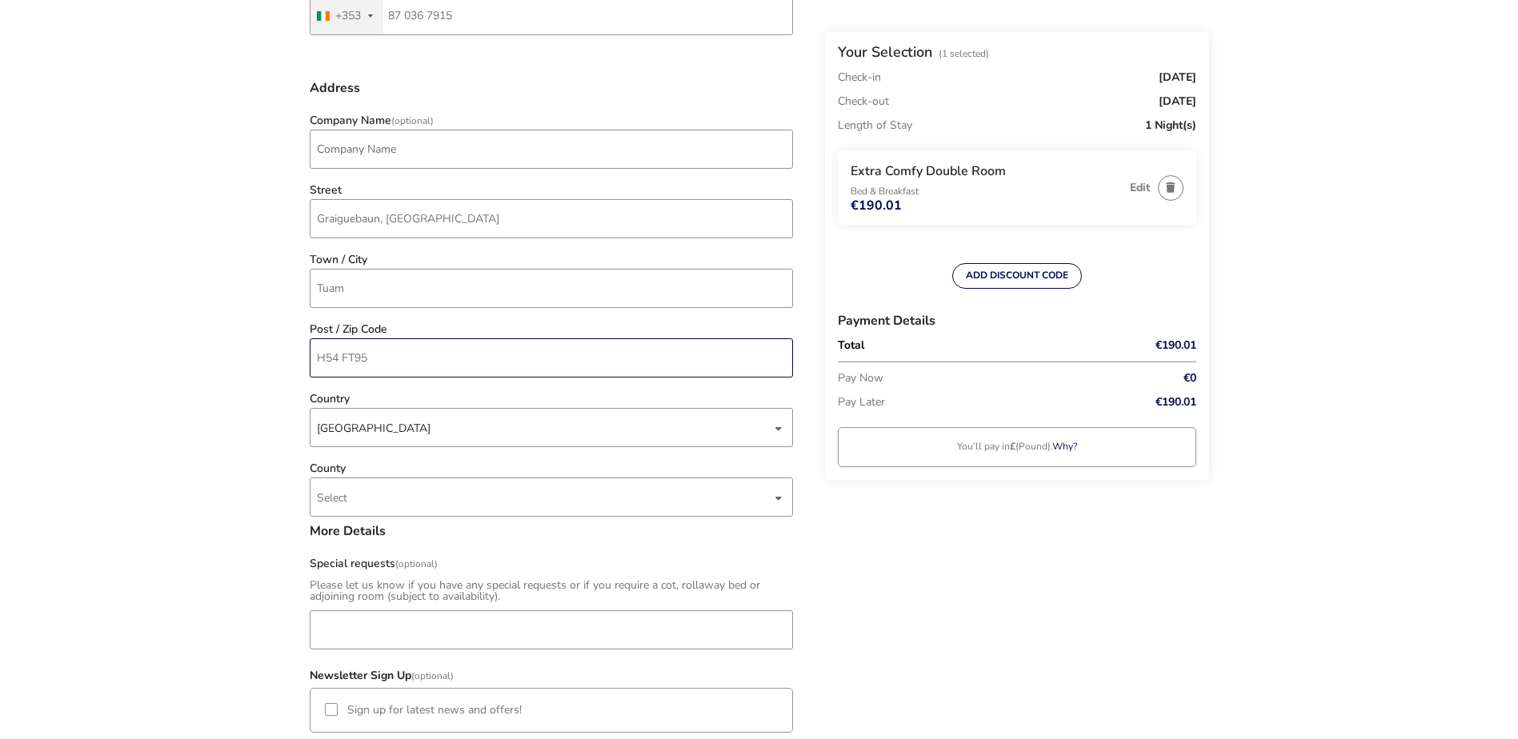
scroll to position [560, 0]
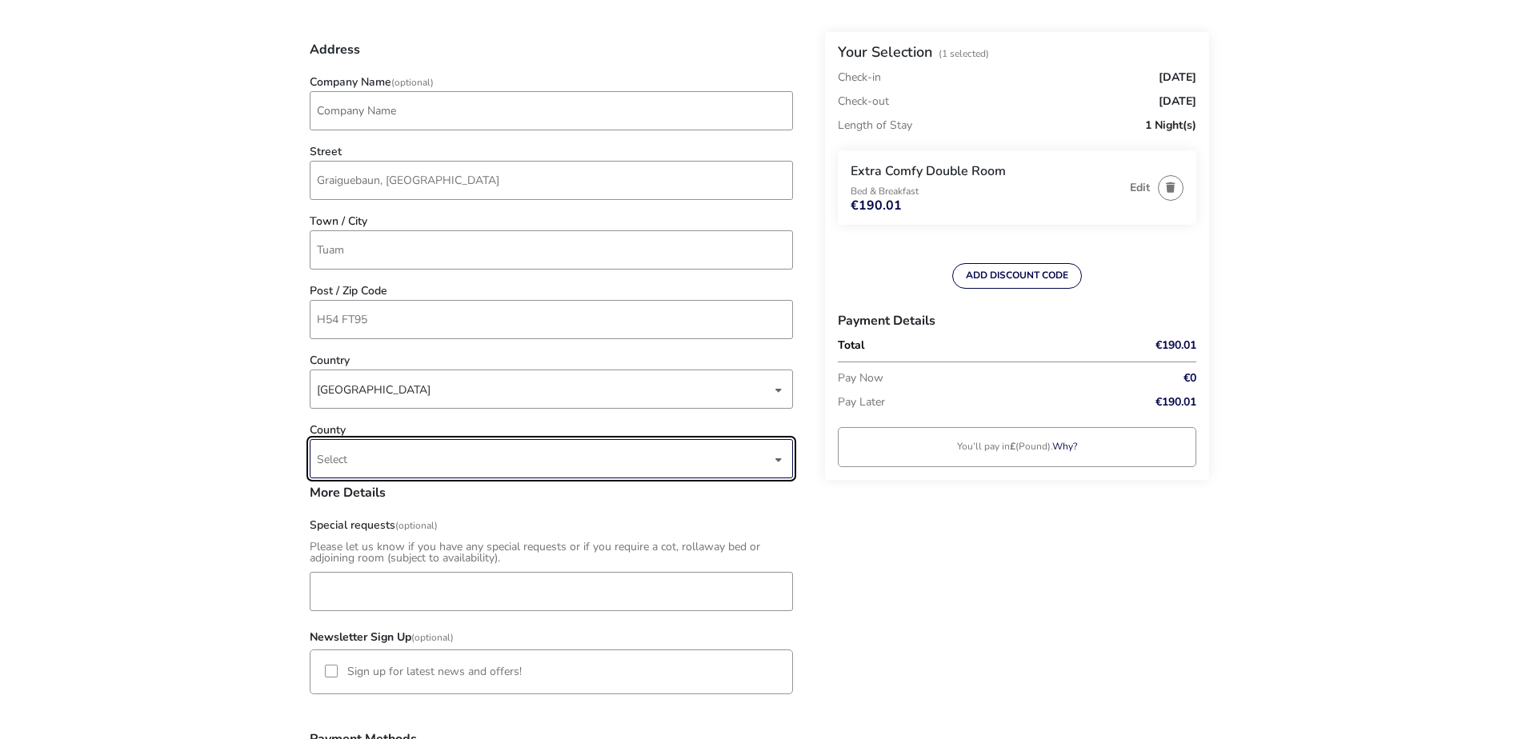
click at [454, 455] on span "Select" at bounding box center [544, 459] width 455 height 38
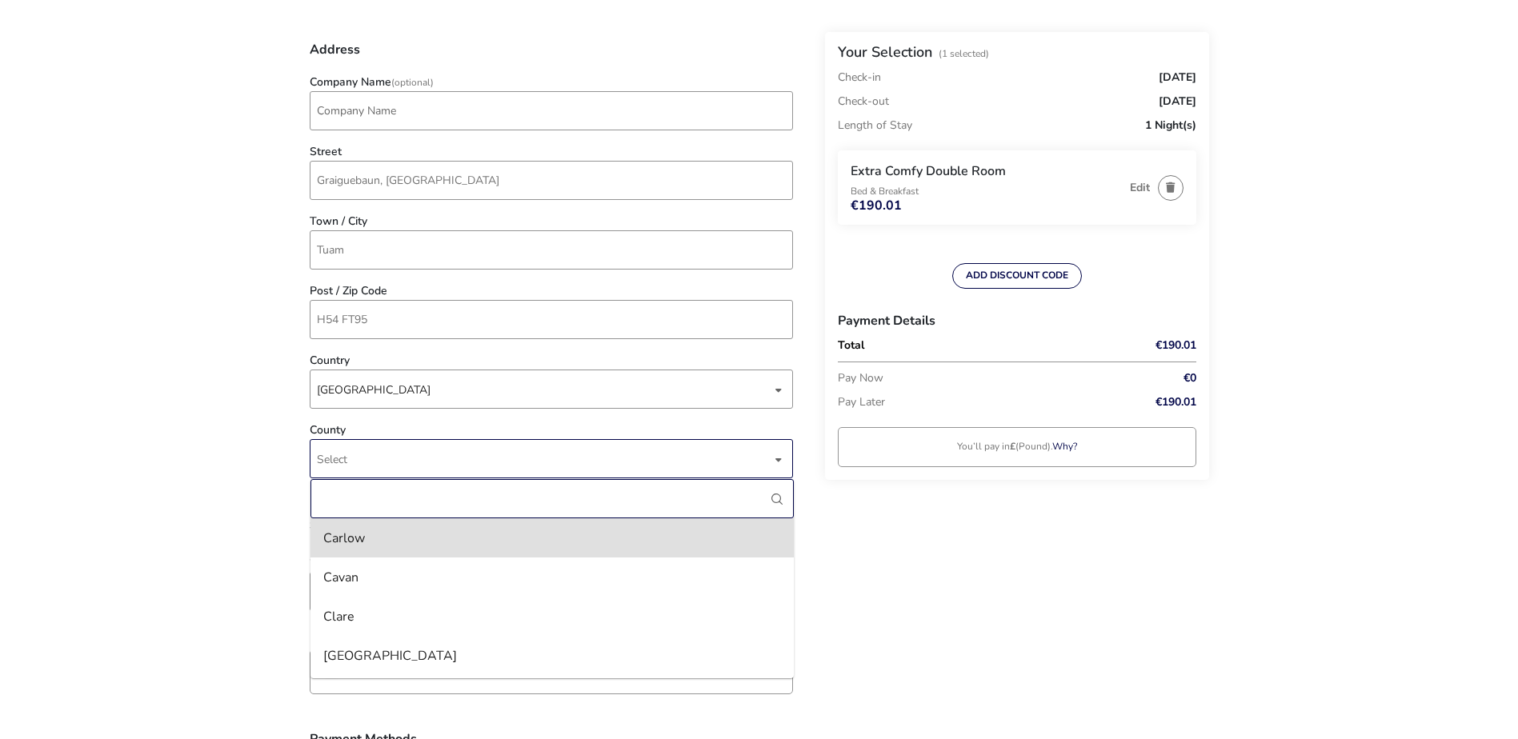
type input "h"
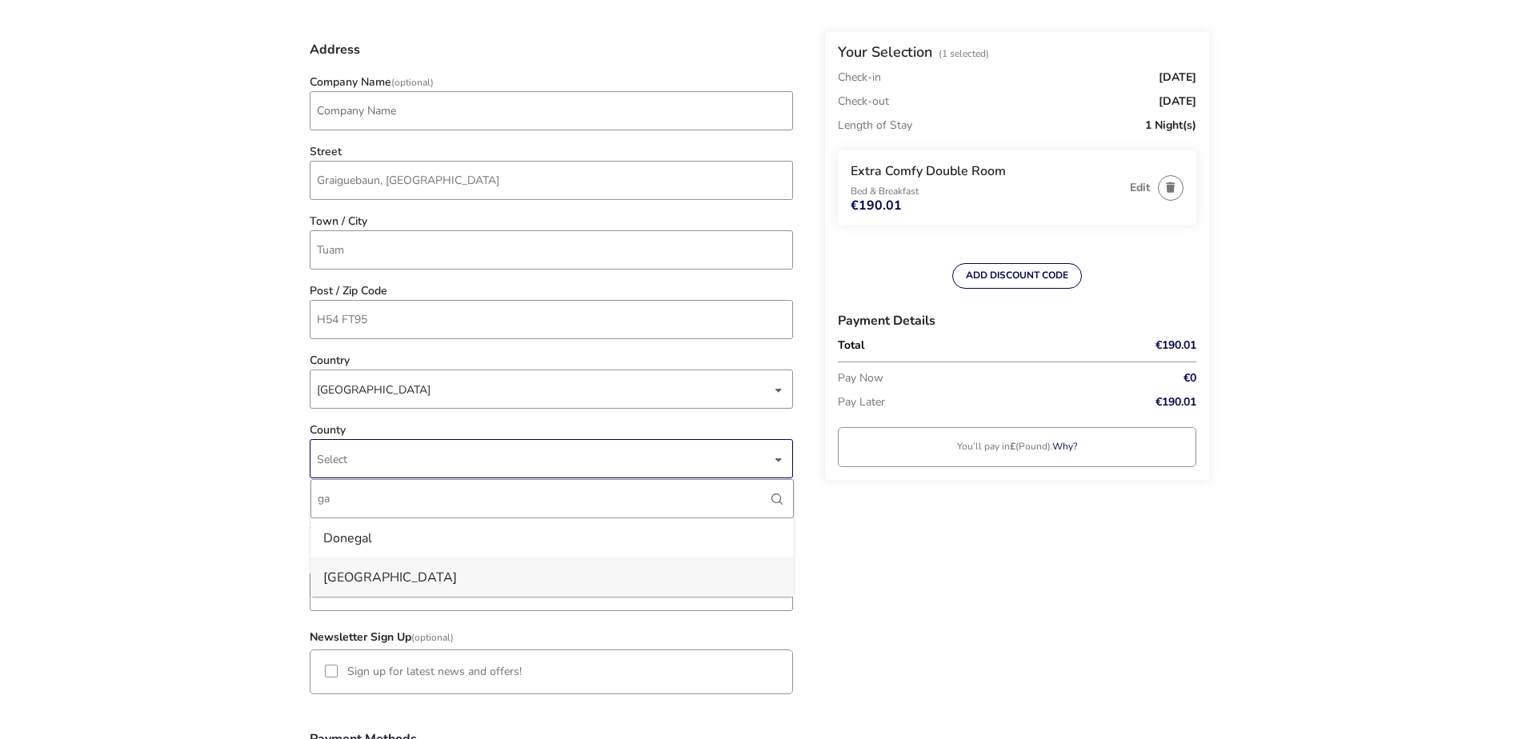
type input "ga"
click at [411, 581] on li "Galway" at bounding box center [551, 577] width 483 height 39
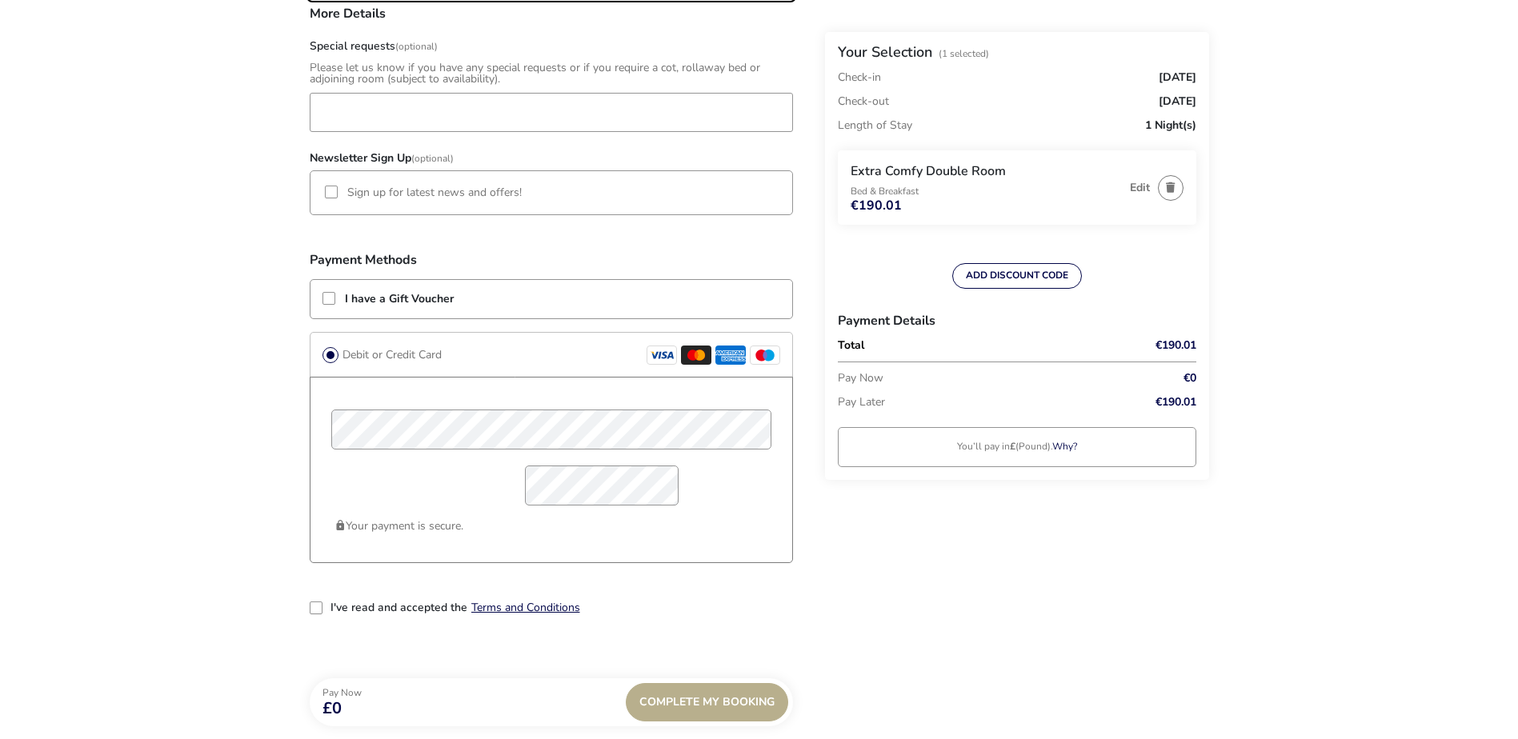
scroll to position [1040, 0]
drag, startPoint x: 77, startPoint y: 445, endPoint x: 232, endPoint y: 471, distance: 157.3
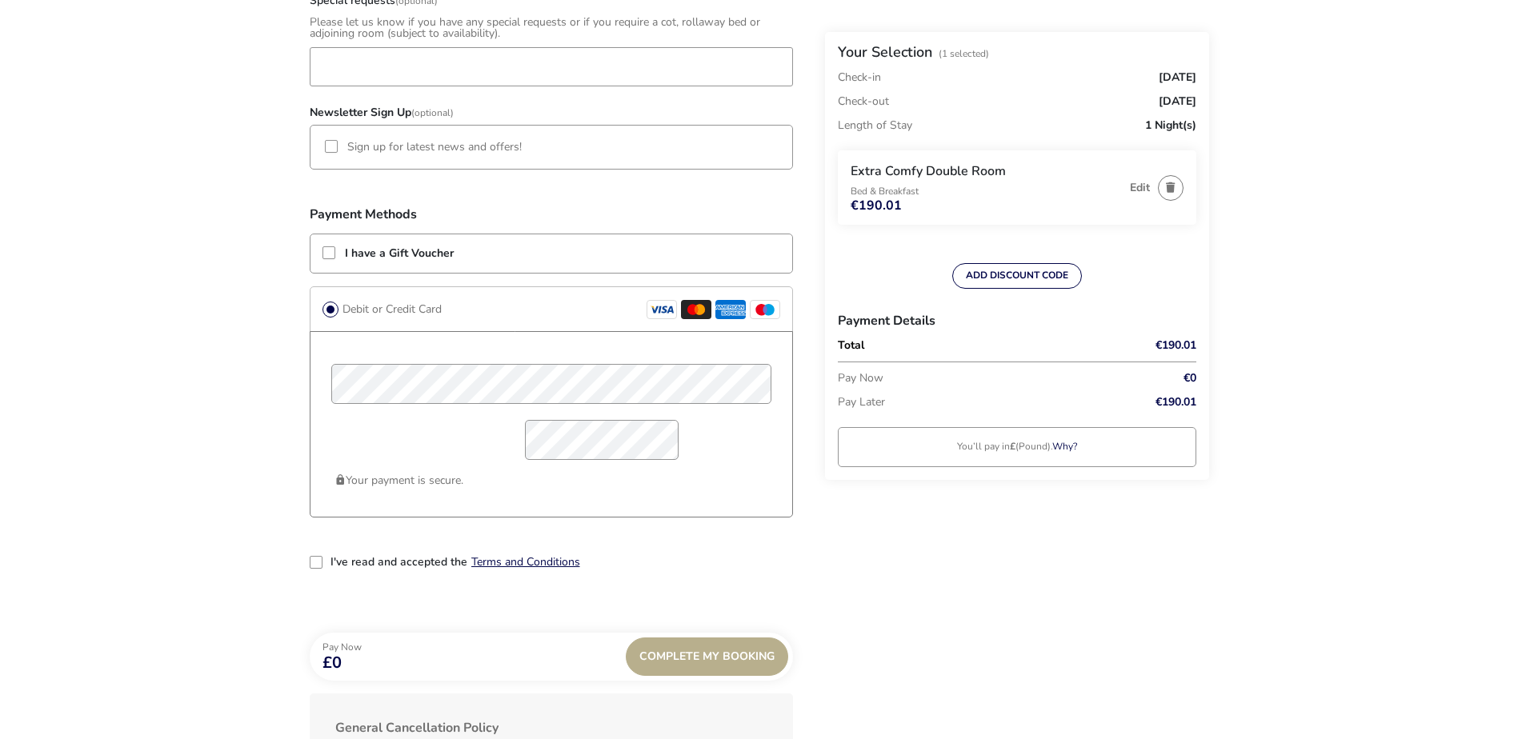
scroll to position [1200, 0]
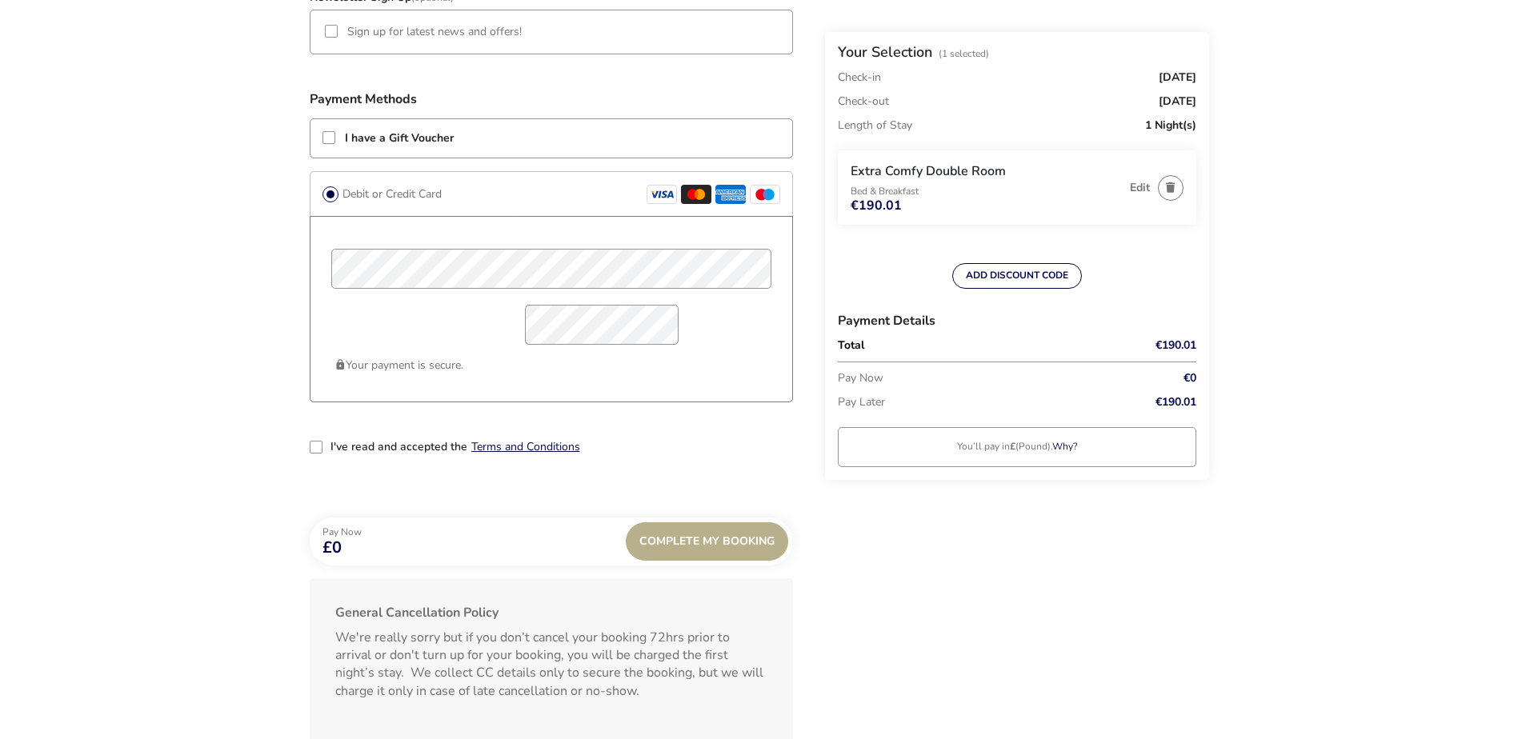
click at [316, 450] on div "2-term_condi" at bounding box center [316, 447] width 13 height 13
click at [687, 539] on div "Complete My Booking" at bounding box center [707, 542] width 162 height 38
